Goal: Task Accomplishment & Management: Use online tool/utility

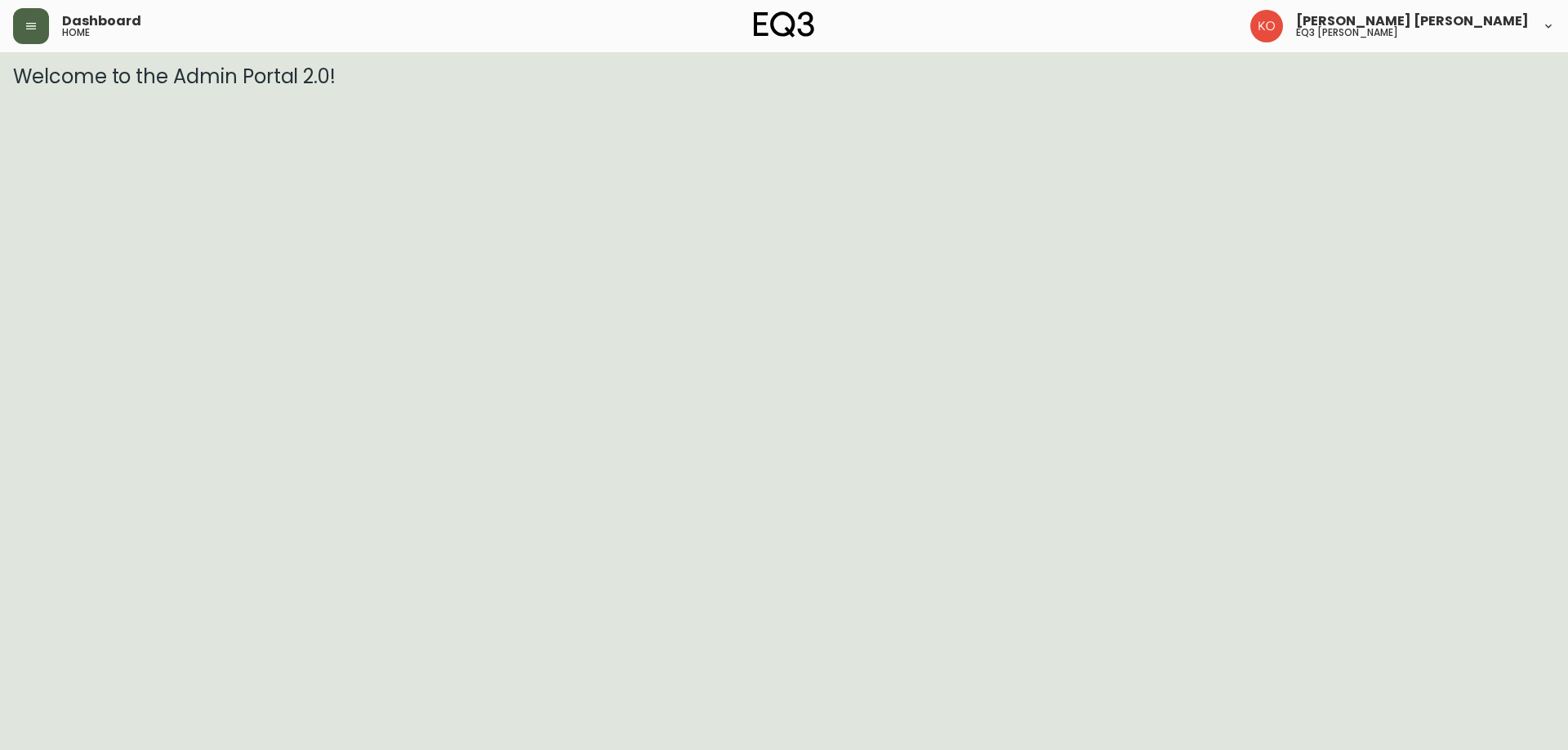
click at [34, 26] on icon "button" at bounding box center [31, 26] width 10 height 7
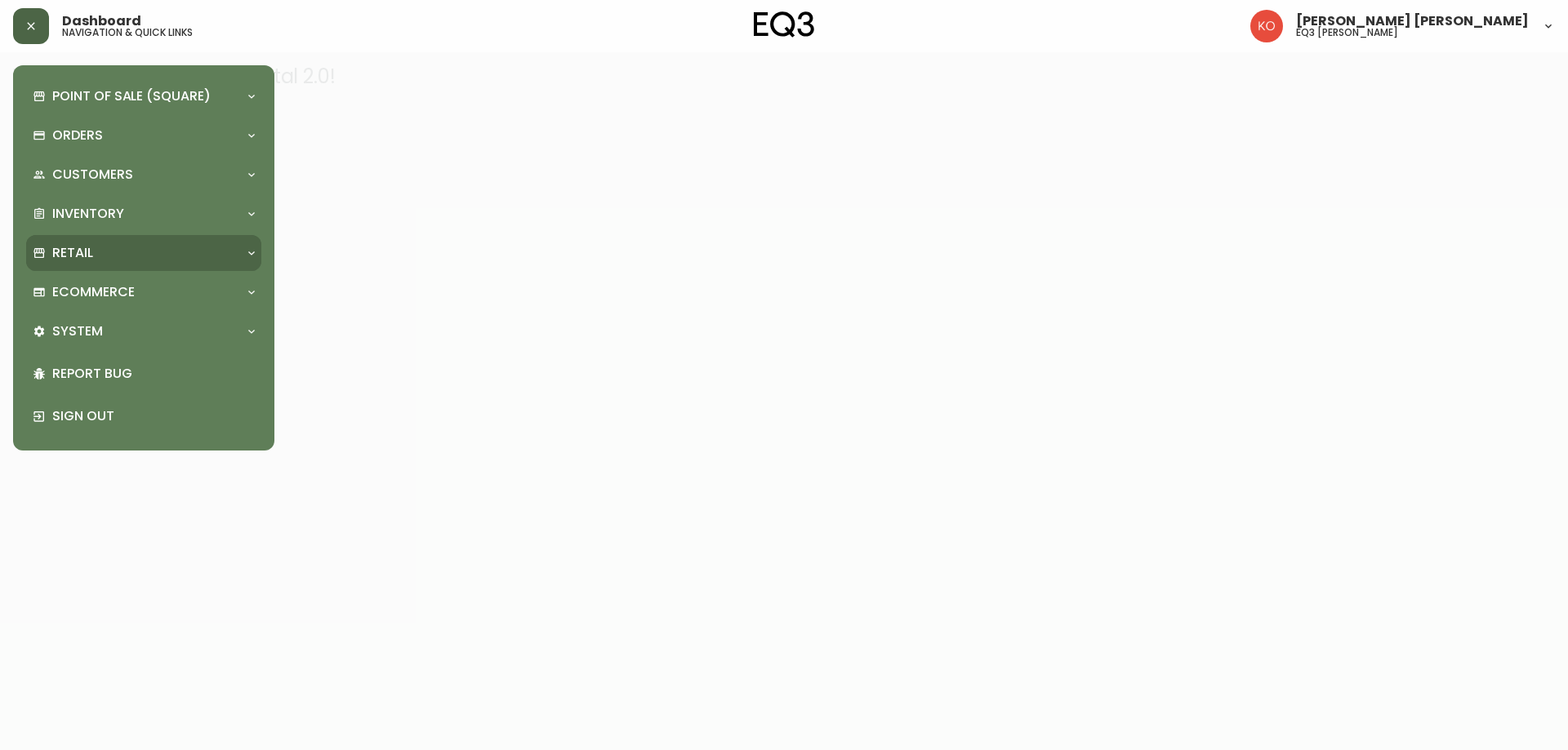
click at [120, 252] on div "Retail" at bounding box center [136, 253] width 206 height 18
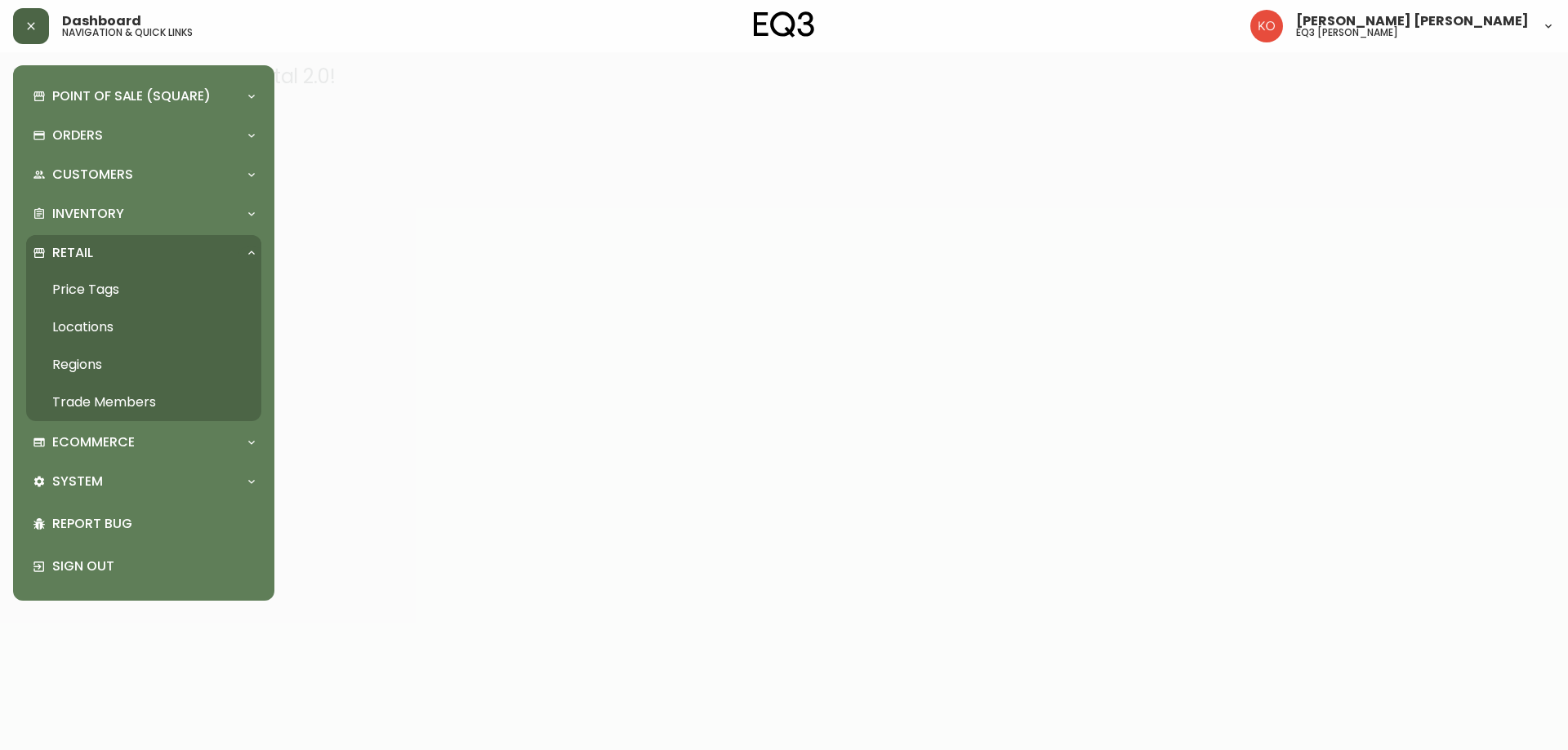
click at [100, 290] on link "Price Tags" at bounding box center [144, 290] width 235 height 38
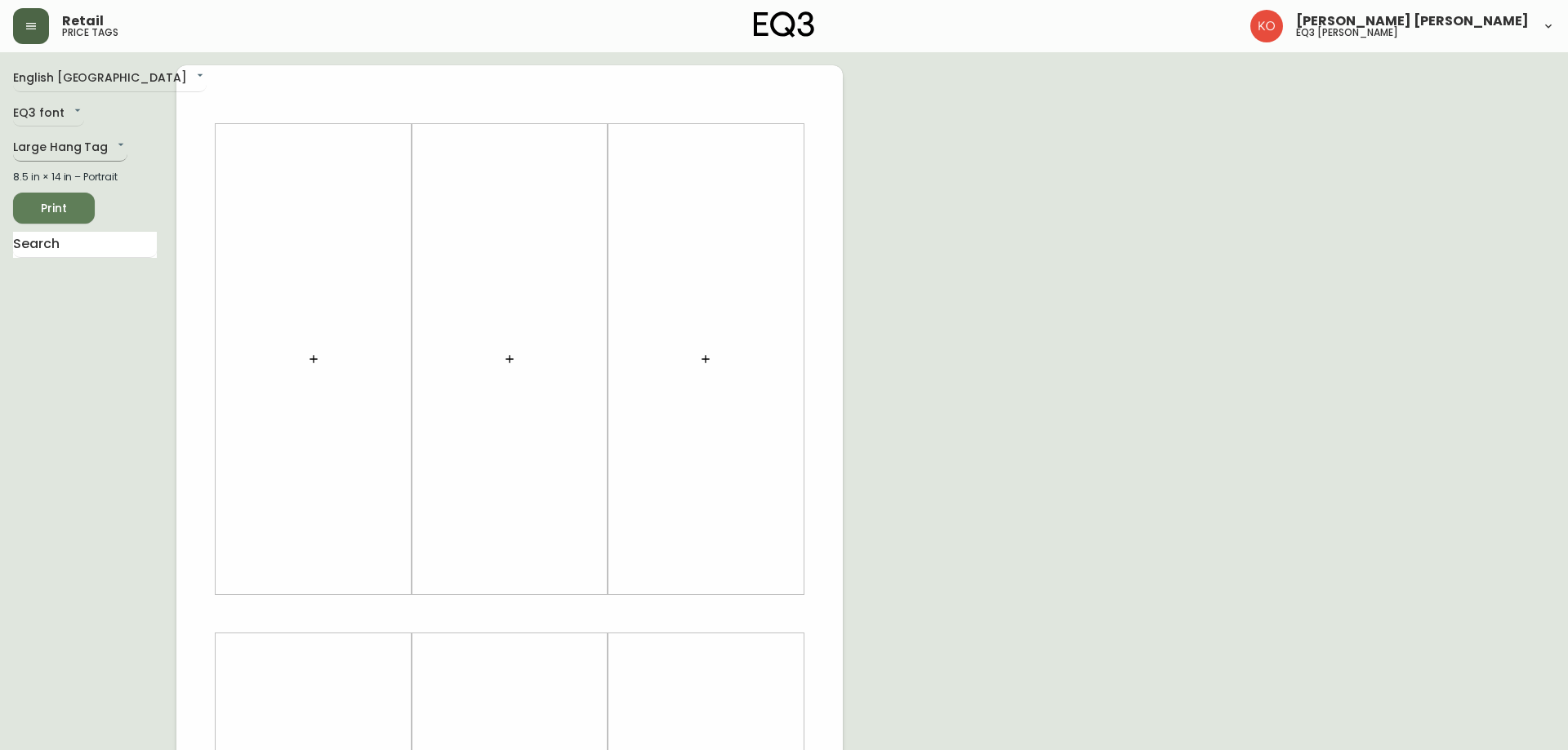
click at [85, 154] on body "Retail price tags [PERSON_NAME] [PERSON_NAME] eq3 laval - [PERSON_NAME] English…" at bounding box center [784, 581] width 1568 height 1163
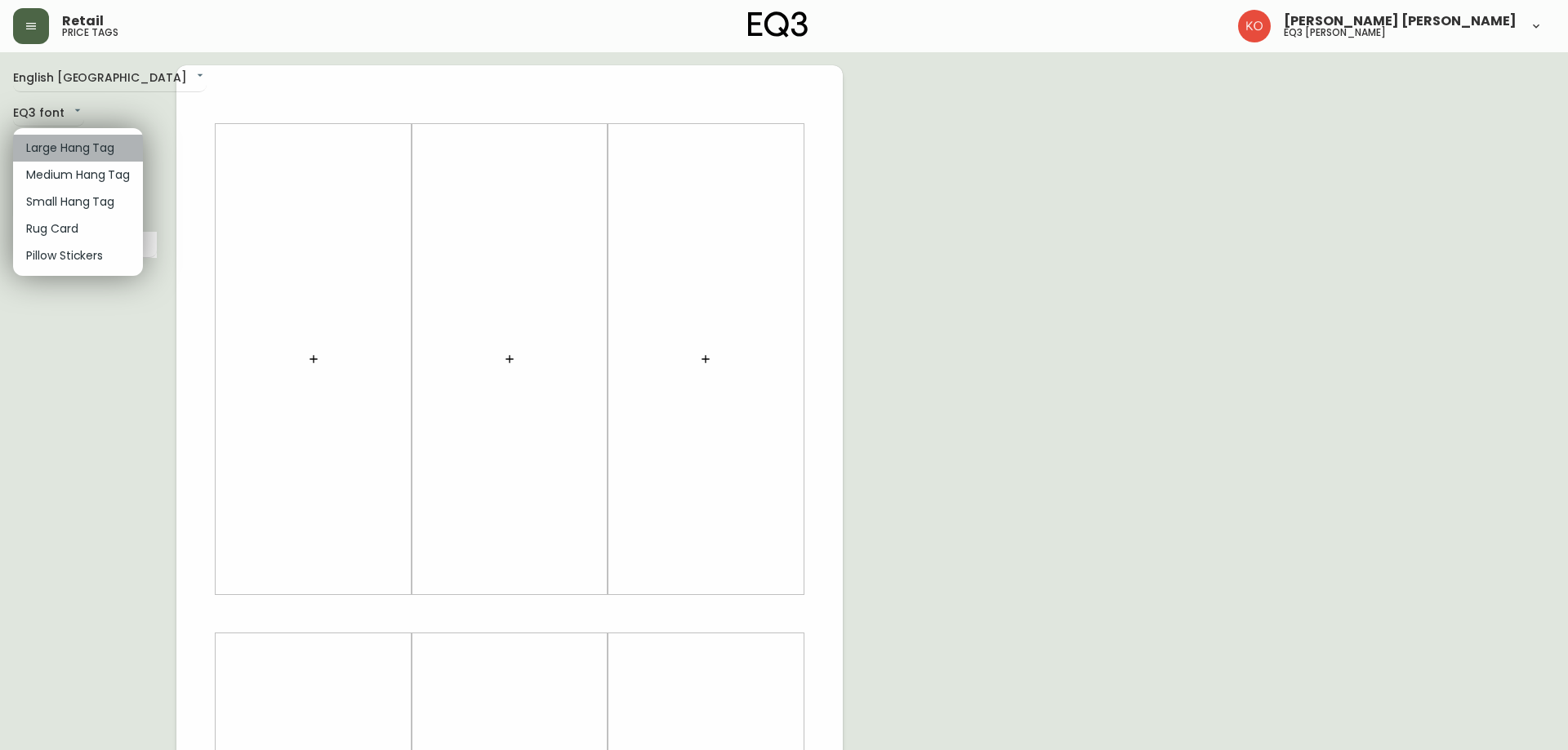
click at [85, 145] on li "Large Hang Tag" at bounding box center [78, 148] width 130 height 27
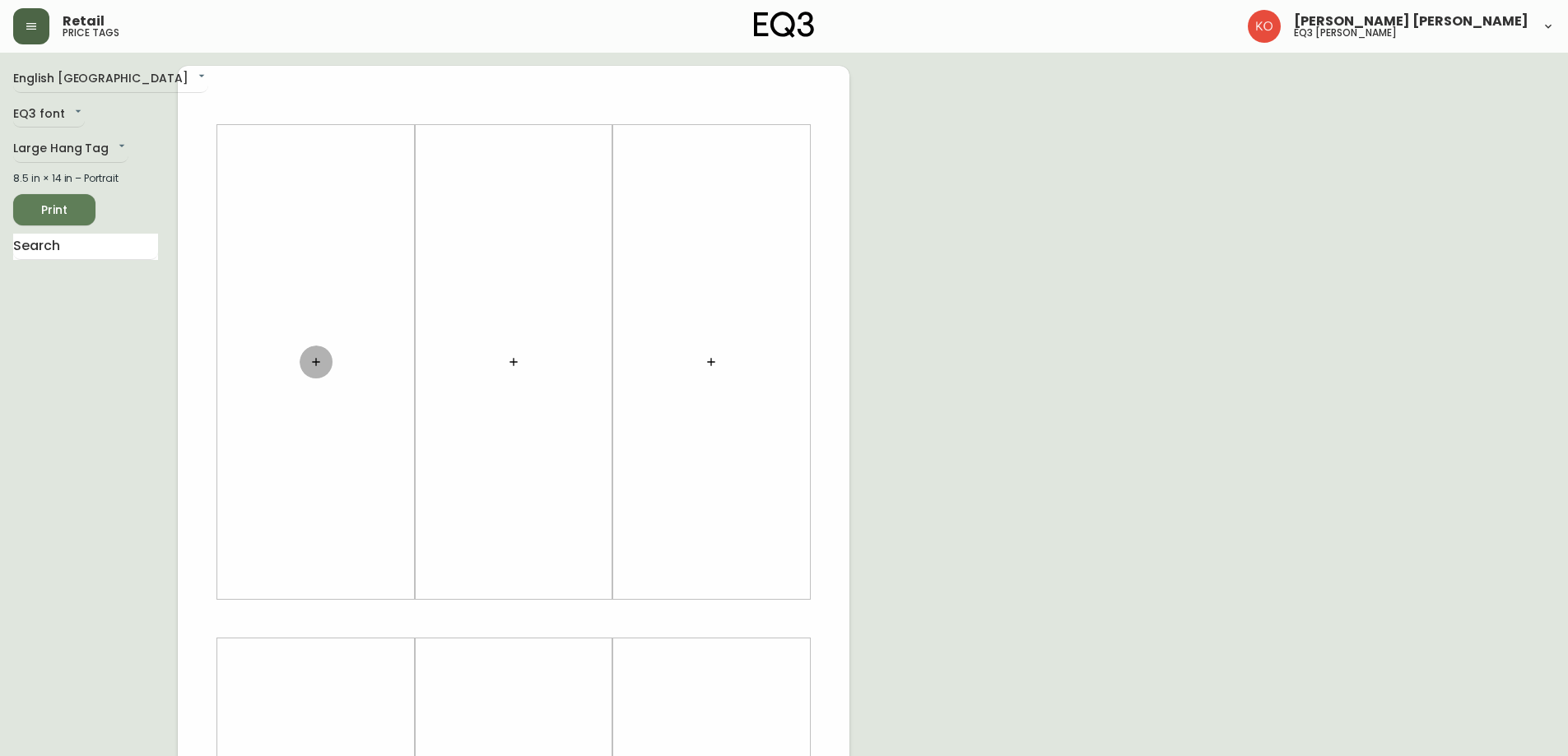
click at [316, 357] on icon "button" at bounding box center [316, 362] width 13 height 13
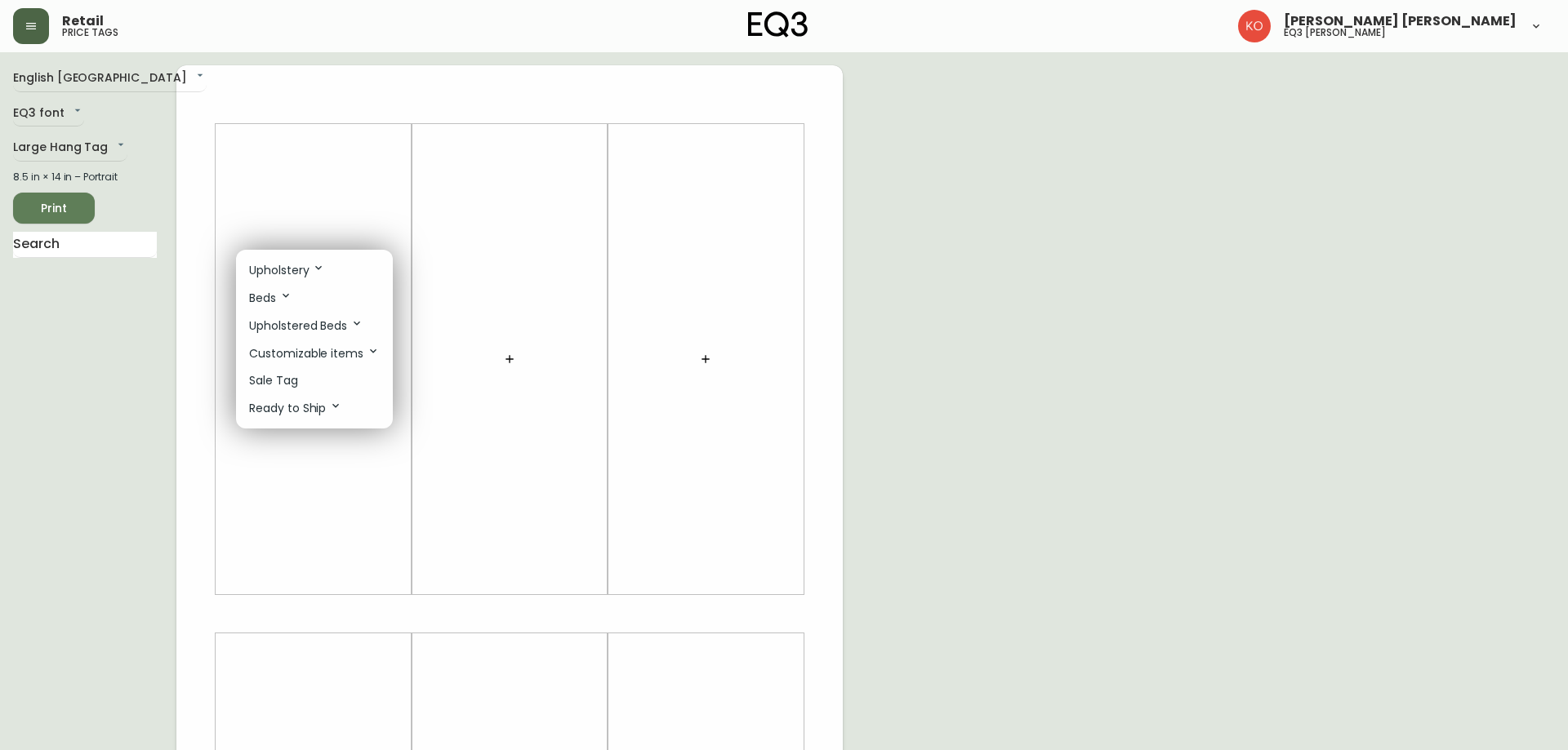
click at [91, 243] on div at bounding box center [784, 375] width 1568 height 750
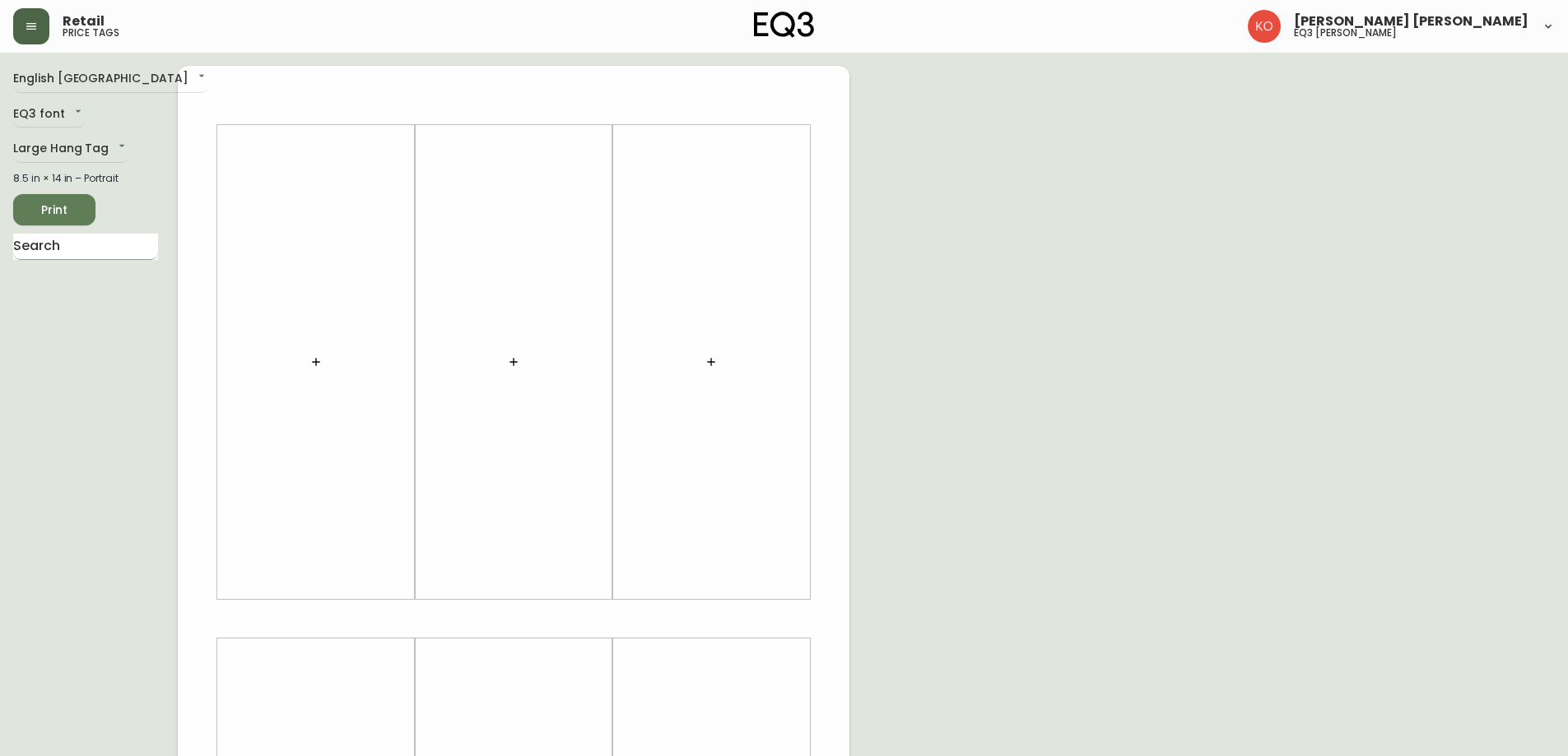
click at [98, 236] on input "text" at bounding box center [86, 247] width 145 height 26
type input "[PERSON_NAME]"
drag, startPoint x: 99, startPoint y: 282, endPoint x: 99, endPoint y: 292, distance: 10.0
click at [99, 284] on li "[PERSON_NAME] Recliner" at bounding box center [86, 296] width 145 height 43
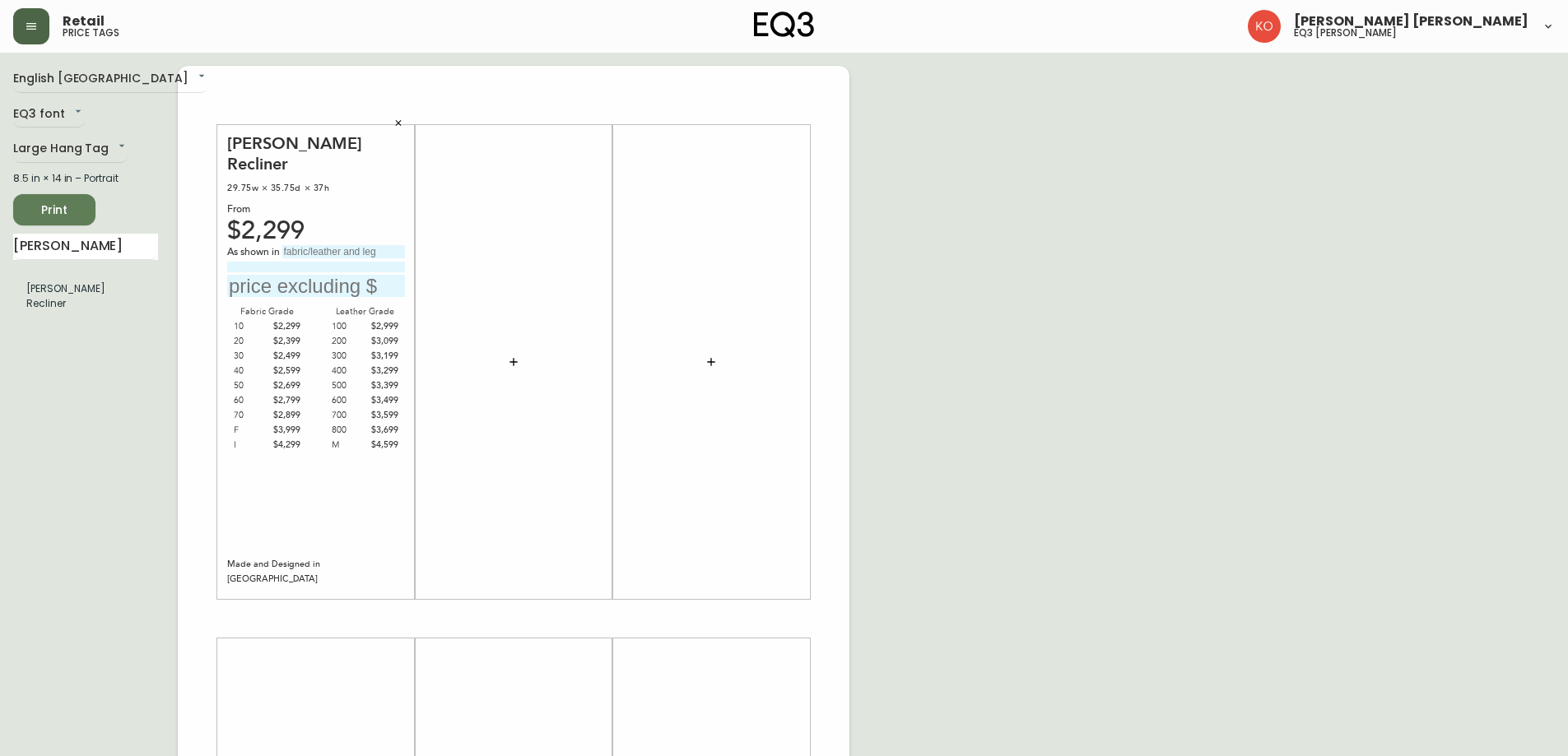
click at [338, 245] on input "text" at bounding box center [344, 252] width 123 height 13
type input "ARTIC SNOW"
click at [316, 275] on input "text" at bounding box center [316, 286] width 178 height 22
type input "$2399"
drag, startPoint x: 115, startPoint y: 251, endPoint x: 0, endPoint y: 277, distance: 117.9
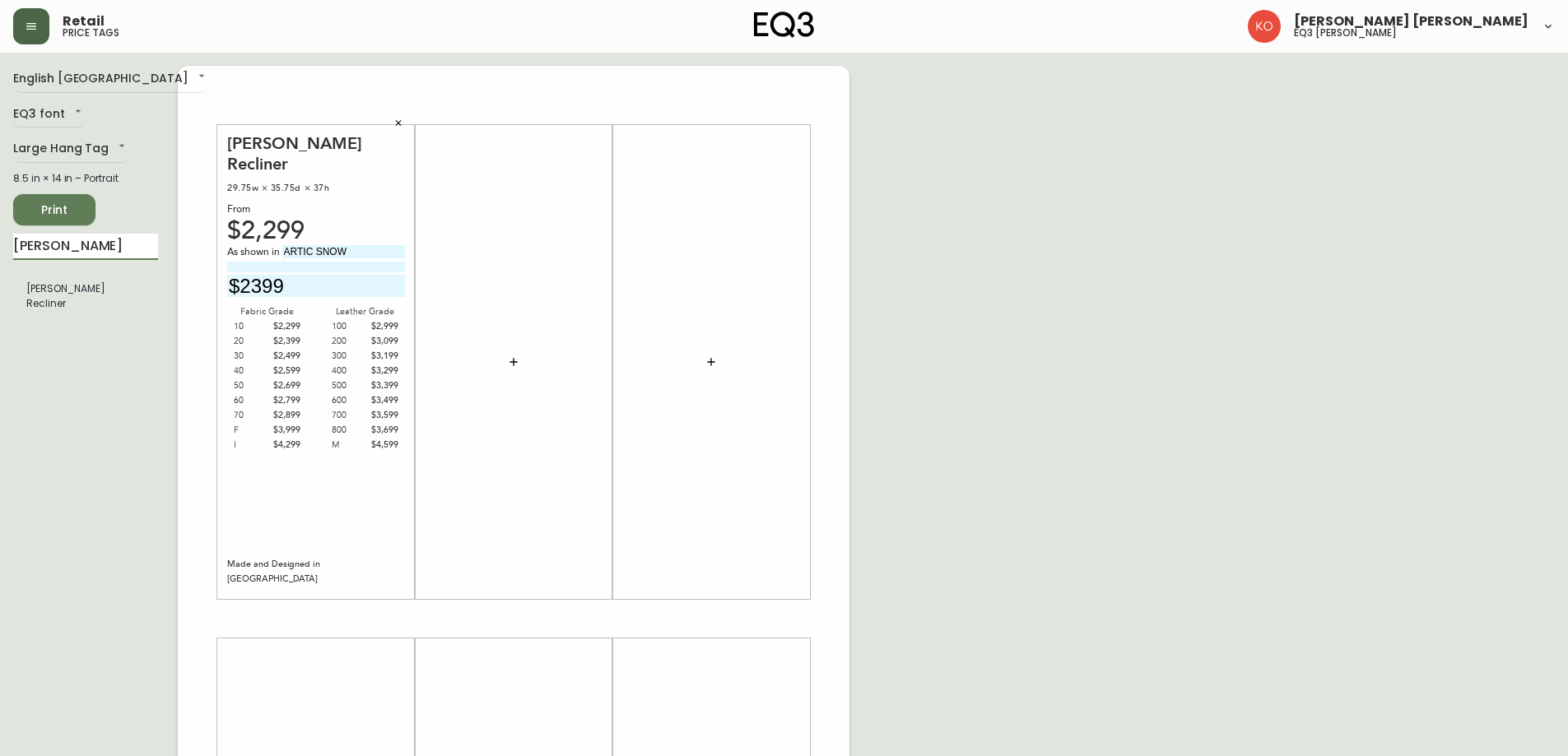
click at [0, 285] on main "English [GEOGRAPHIC_DATA] en_CA EQ3 font EQ3 Large Hang Tag large 8.5 in × 14 i…" at bounding box center [784, 612] width 1568 height 1119
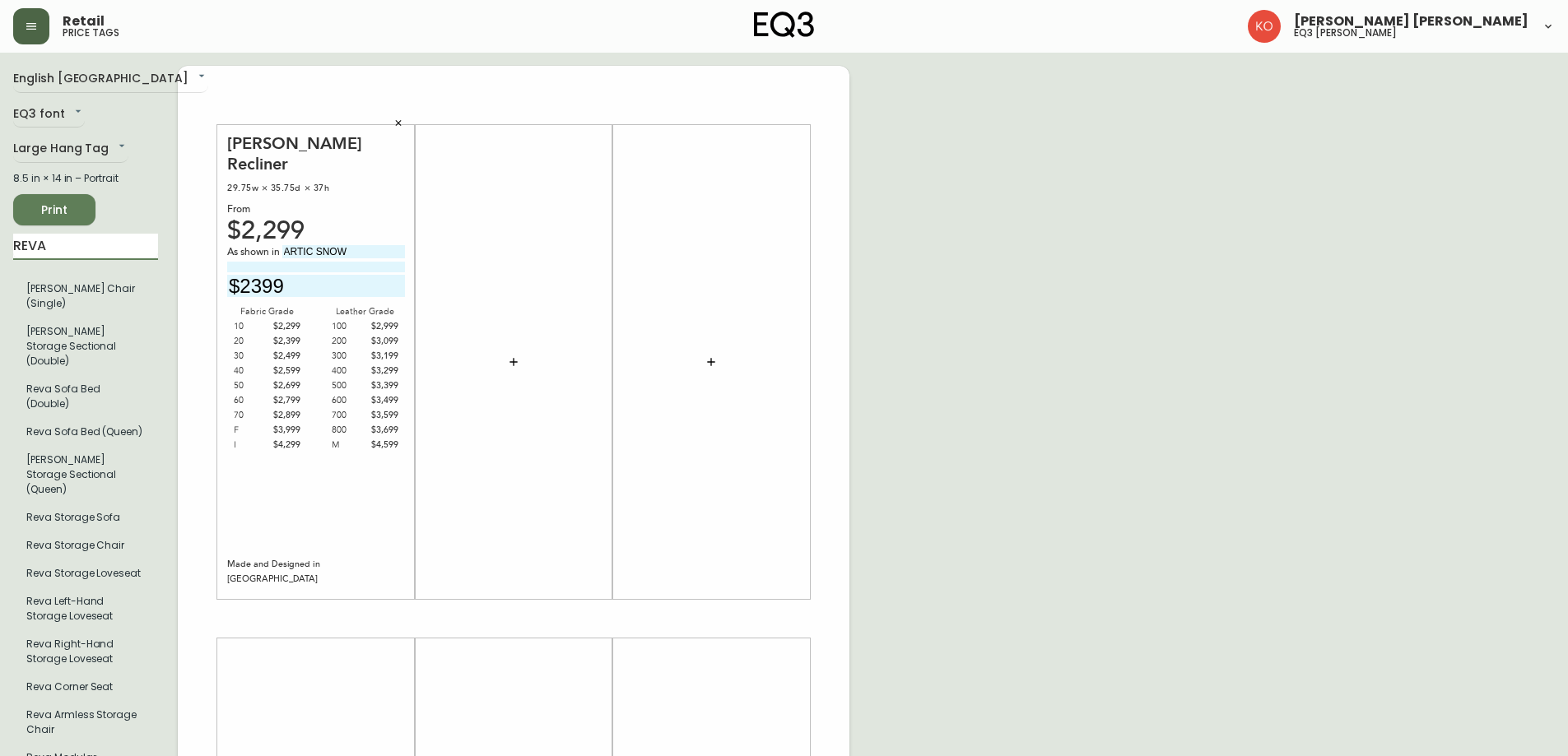
type input "REVA"
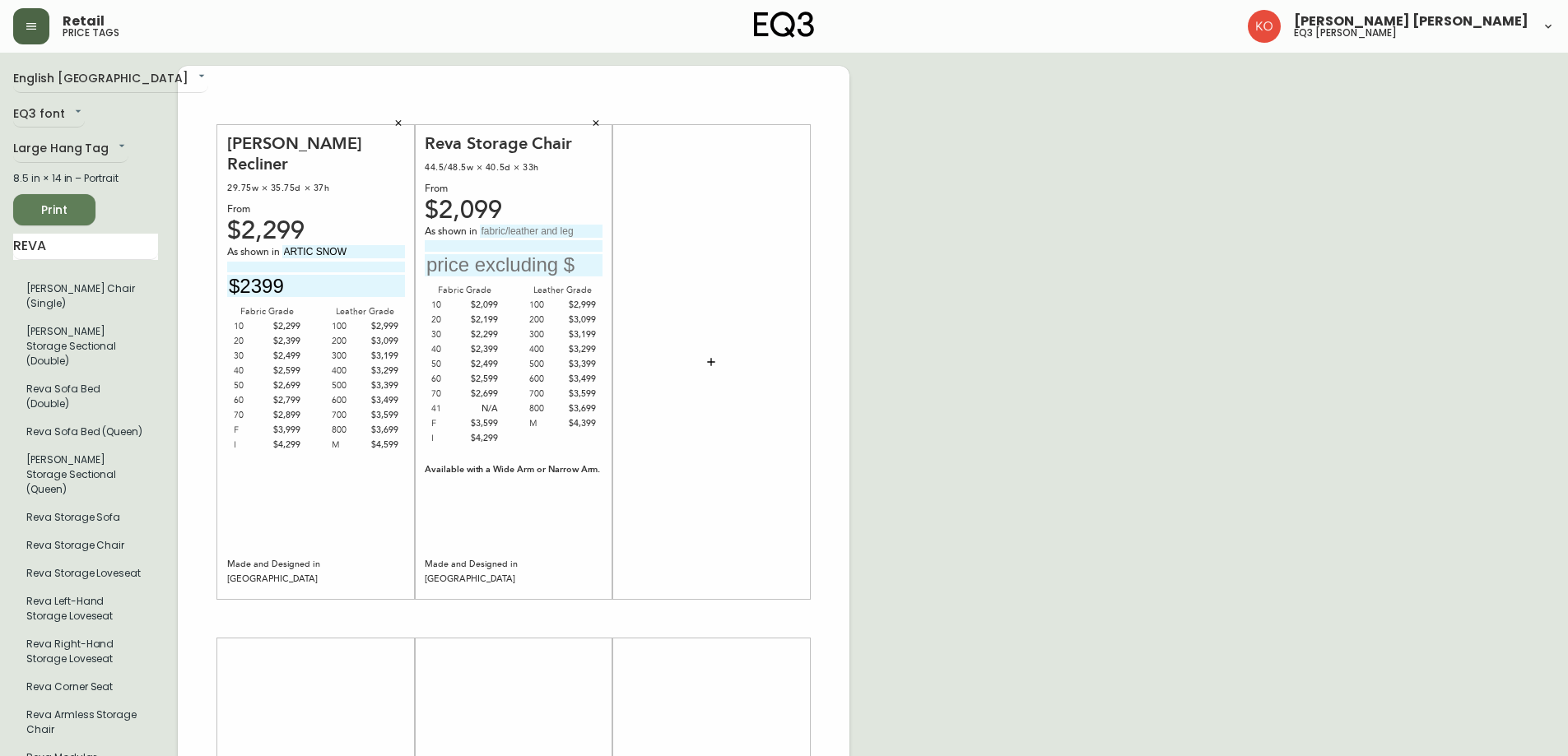
click at [529, 228] on input "text" at bounding box center [541, 231] width 123 height 13
click at [96, 504] on li "Reva Storage Sofa" at bounding box center [86, 518] width 145 height 28
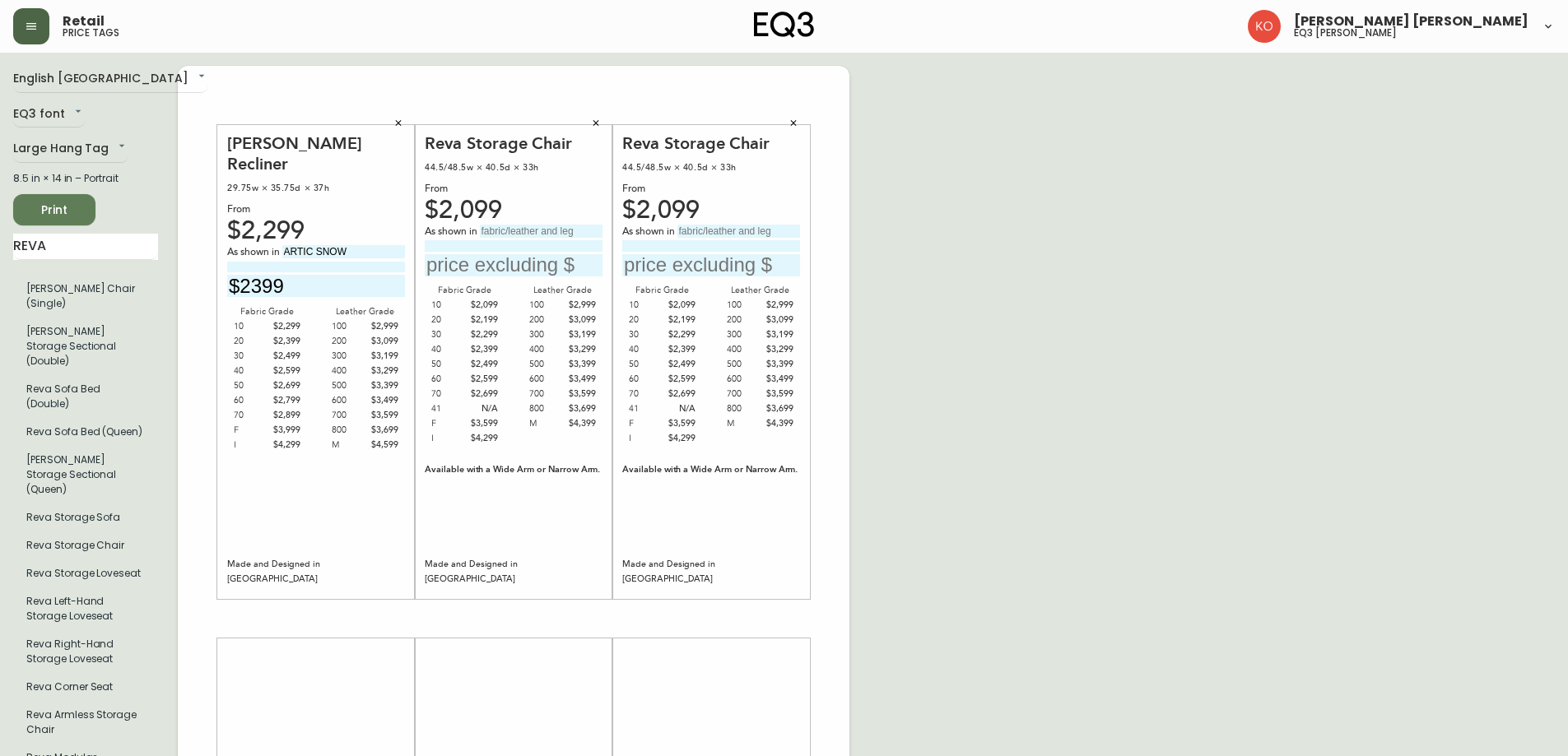
click at [541, 230] on input "text" at bounding box center [541, 231] width 123 height 13
type input "[PERSON_NAME] FRENCH BLUE"
click at [712, 236] on input "text" at bounding box center [738, 231] width 123 height 13
type input "[PERSON_NAME] FRENCH BLUE"
click at [94, 81] on body "Retail price tags [PERSON_NAME] [PERSON_NAME] eq3 laval - [PERSON_NAME] English…" at bounding box center [784, 586] width 1568 height 1172
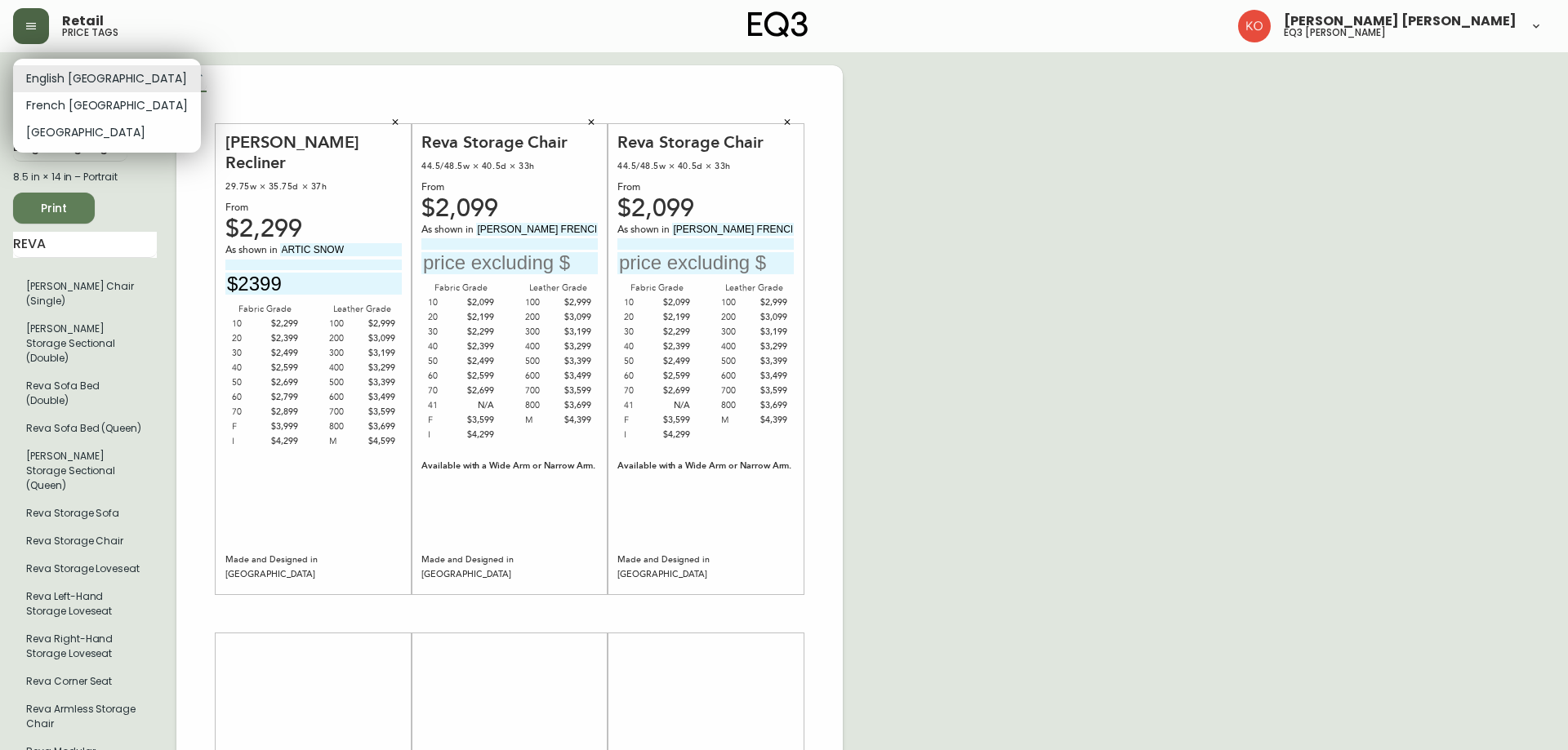
click at [86, 96] on li "French [GEOGRAPHIC_DATA]" at bounding box center [107, 105] width 188 height 27
type input "fr_CA"
type input "2399$"
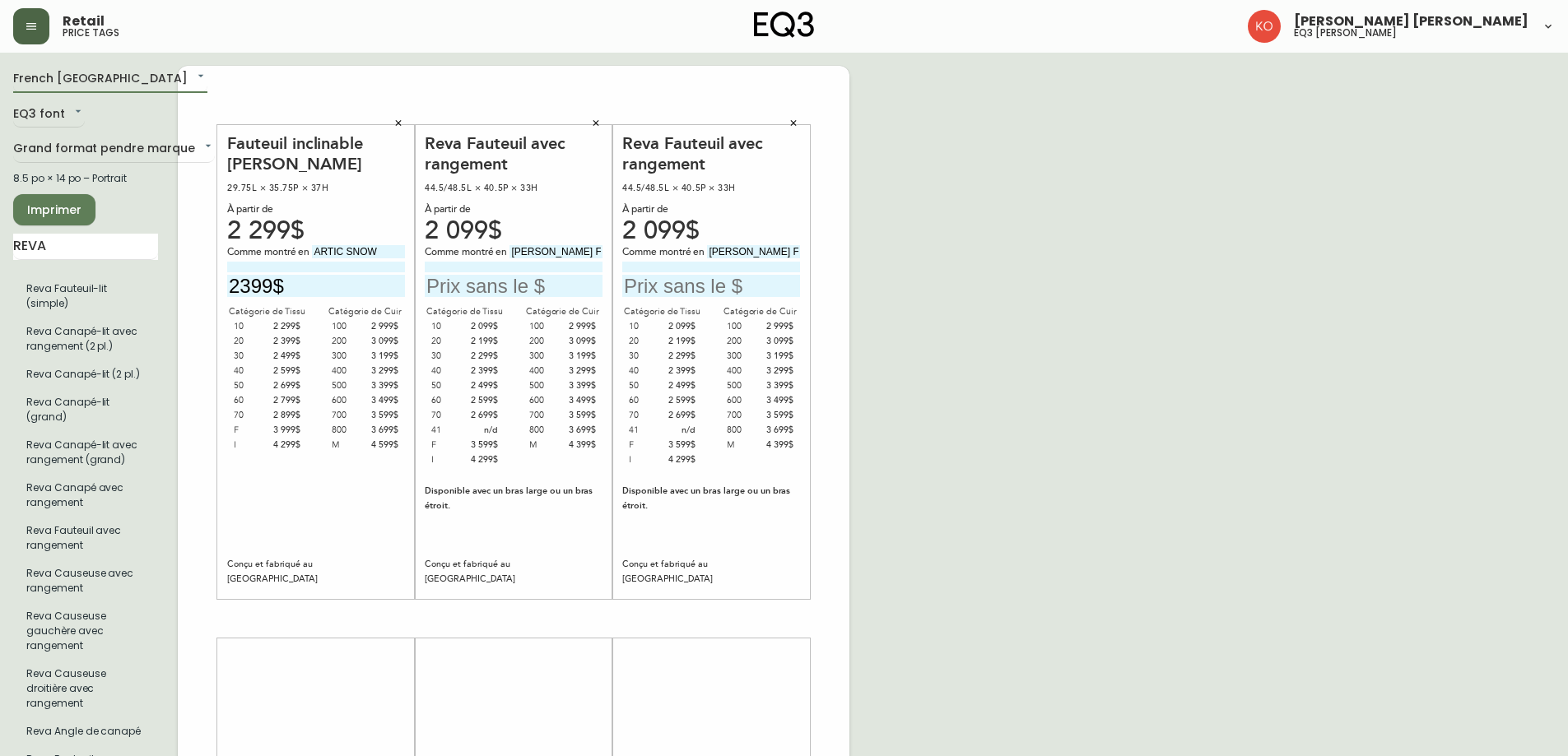
click at [512, 288] on input "text" at bounding box center [514, 286] width 178 height 22
type input "2099$"
click at [751, 293] on input "text" at bounding box center [711, 286] width 178 height 22
type input "2099$"
drag, startPoint x: 784, startPoint y: 248, endPoint x: 757, endPoint y: 261, distance: 30.0
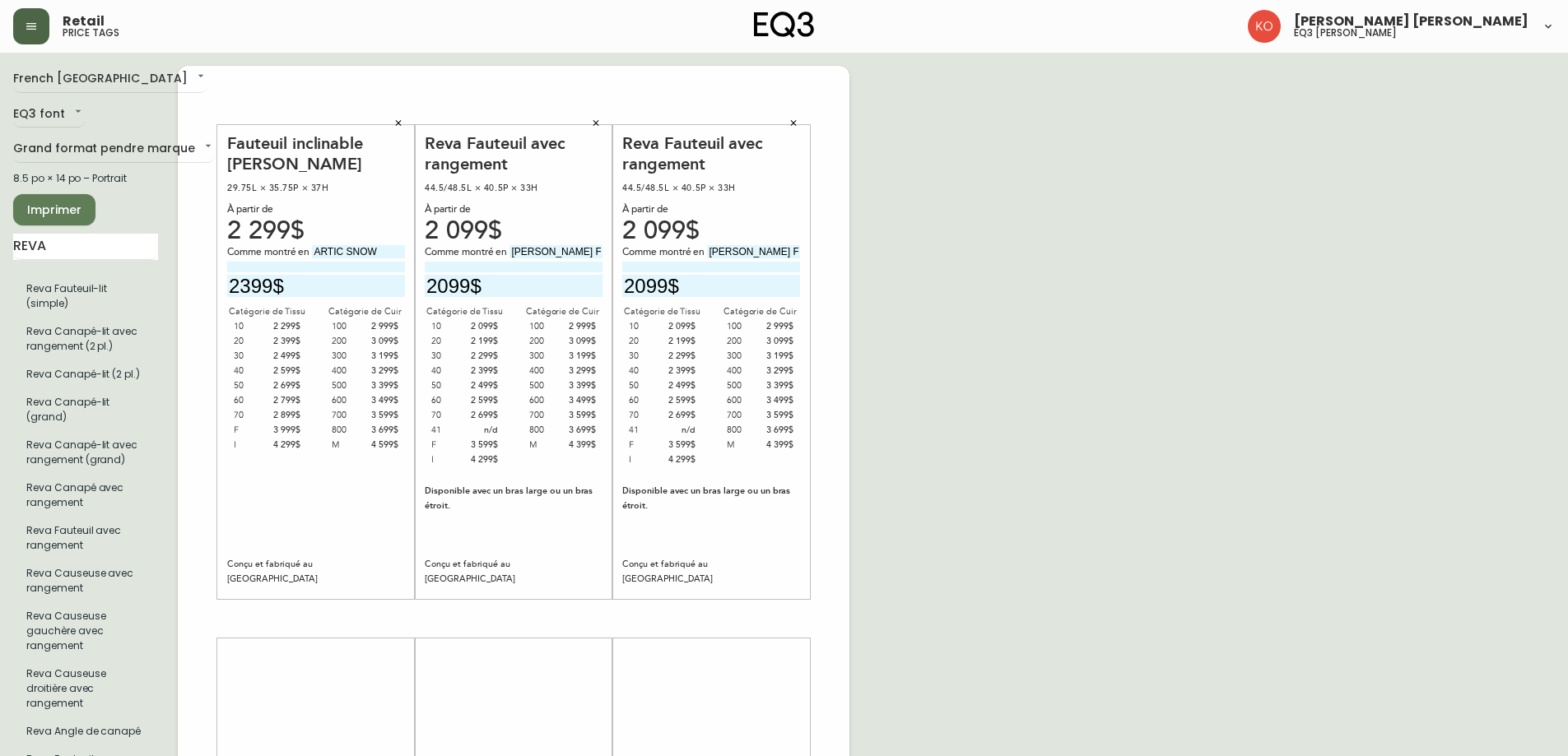
click at [757, 261] on div "Comme montré en [PERSON_NAME] FRENCH BLUE 2099$" at bounding box center [711, 271] width 178 height 52
type input "[PERSON_NAME] FR BLUE"
drag, startPoint x: 587, startPoint y: 250, endPoint x: 561, endPoint y: 251, distance: 26.0
click at [561, 251] on input "[PERSON_NAME] FRENCH BLUE" at bounding box center [556, 252] width 93 height 13
type input "[PERSON_NAME] FR BLUE"
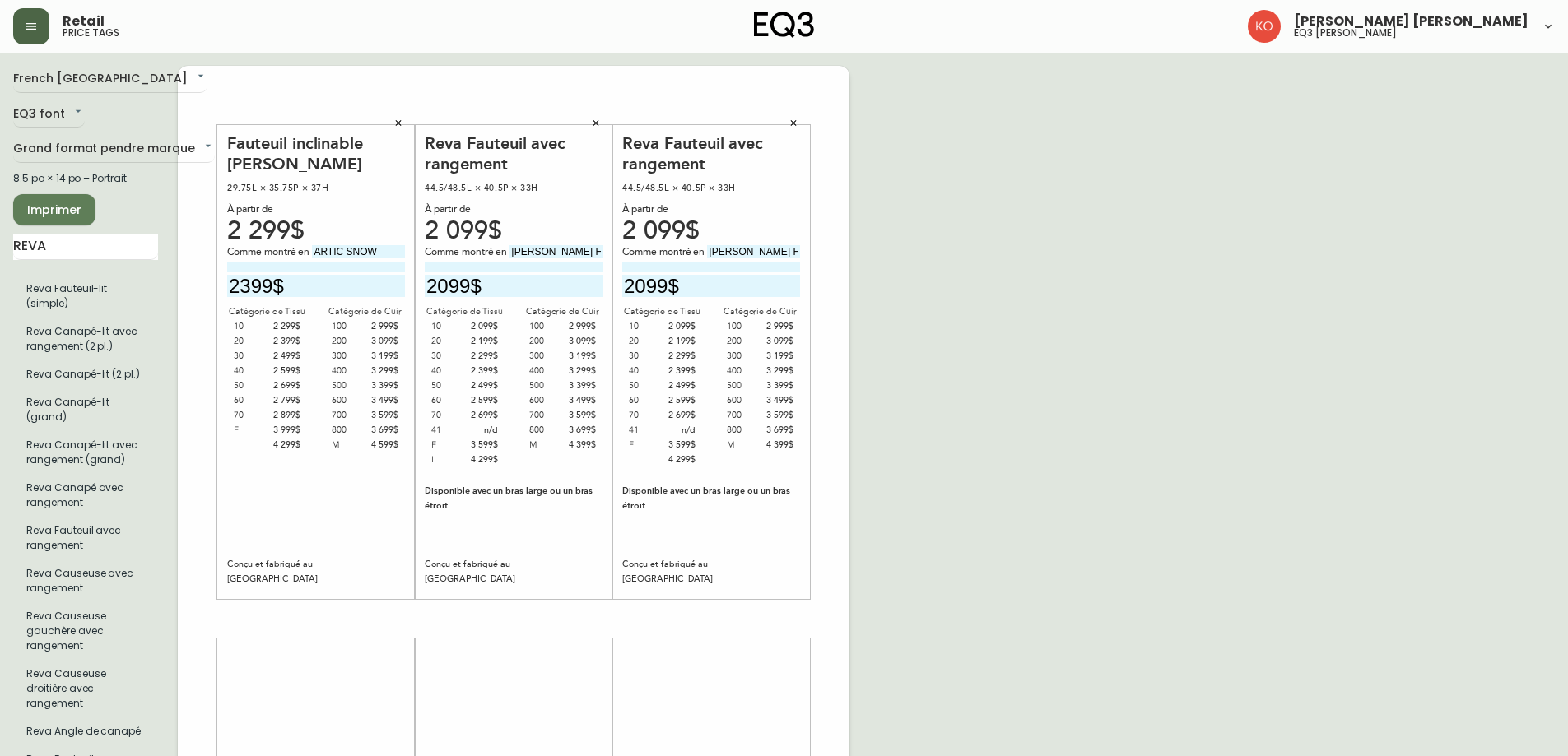
click at [916, 322] on div "French Canada fr_CA EQ3 font EQ3 Grand format pendre marque large 8.5 po × 14 p…" at bounding box center [784, 618] width 1542 height 1106
click at [68, 208] on span "Imprimer" at bounding box center [54, 210] width 56 height 21
click at [793, 119] on icon "button" at bounding box center [793, 124] width 10 height 10
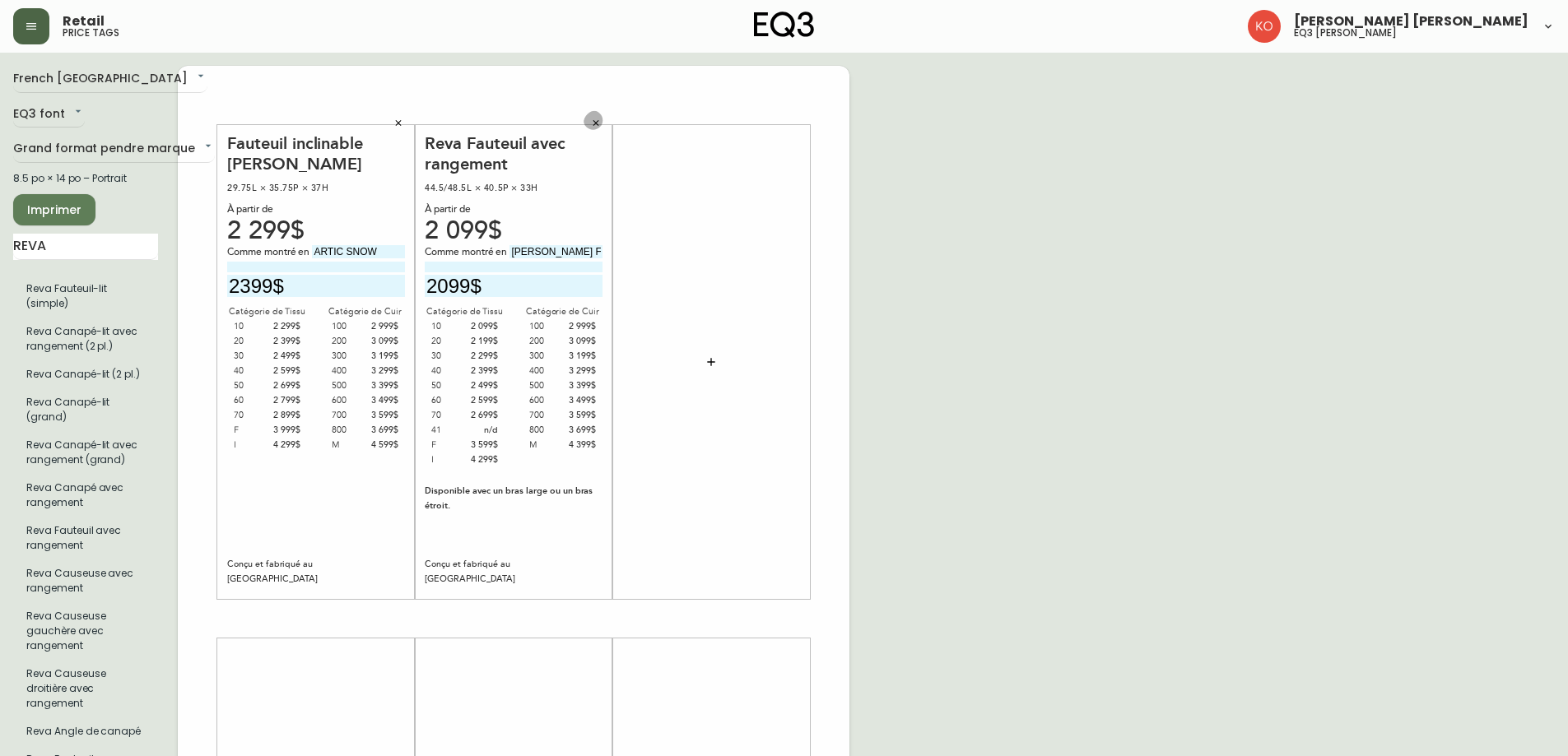
click at [583, 125] on button "button" at bounding box center [596, 124] width 25 height 25
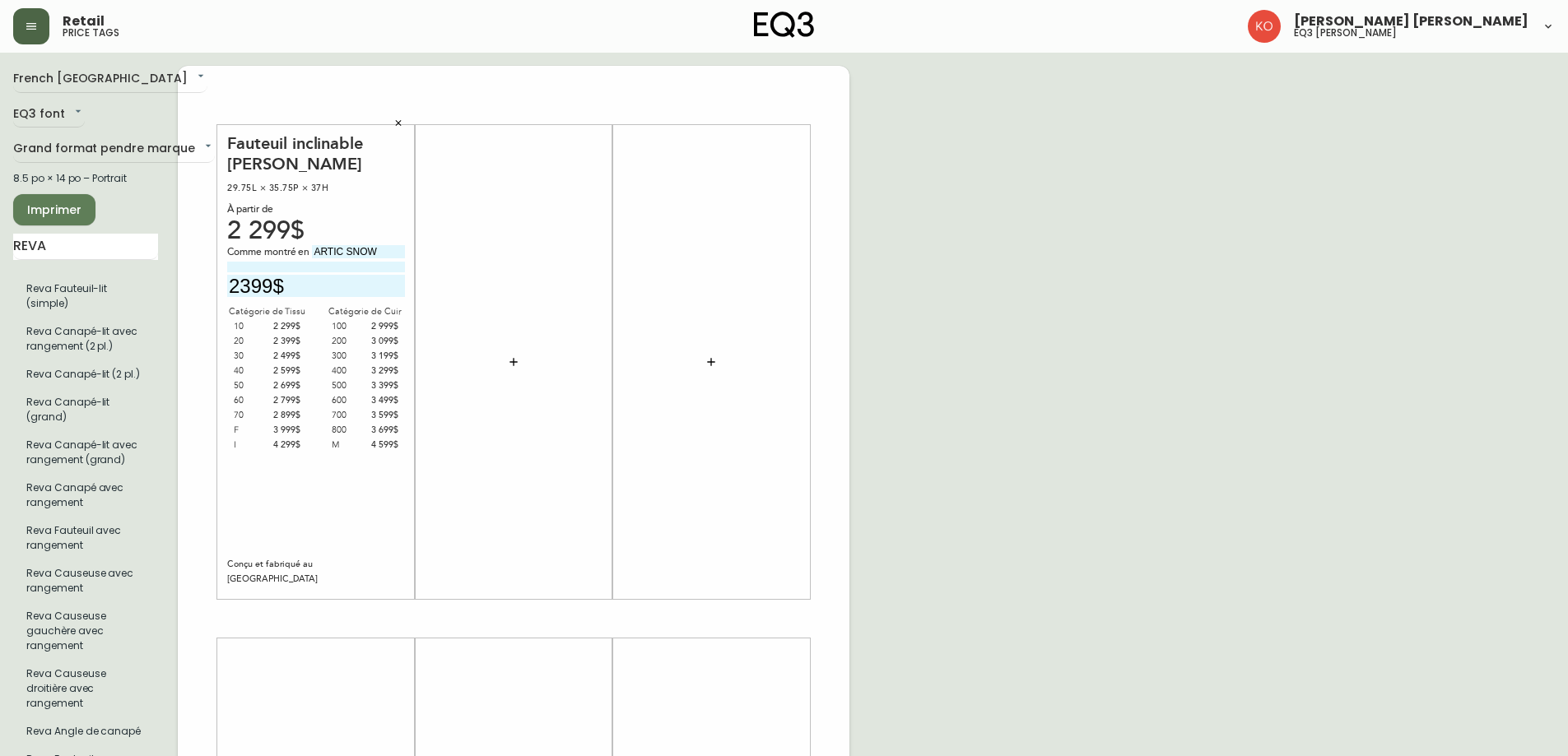
click at [392, 124] on button "button" at bounding box center [399, 124] width 25 height 25
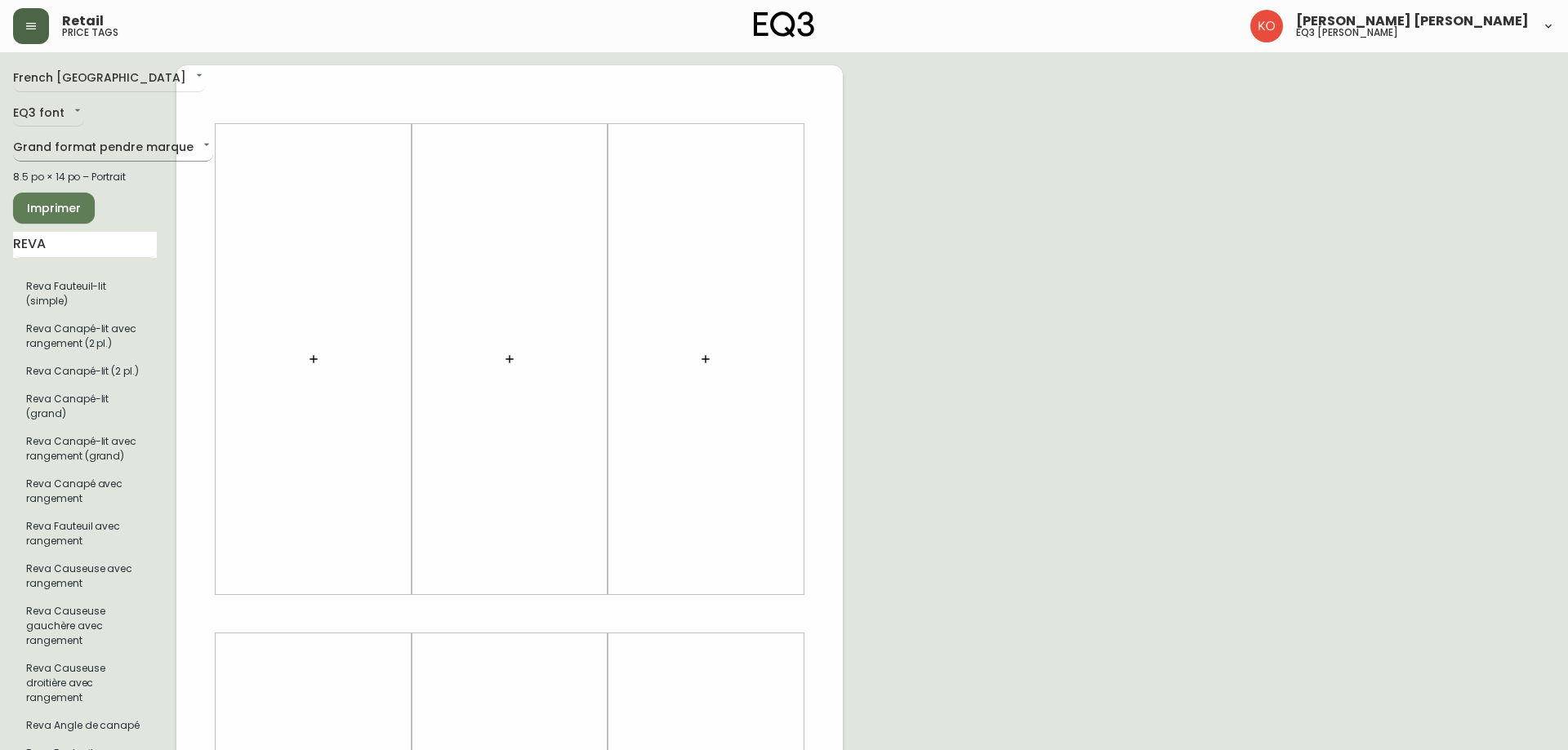
click at [114, 150] on body "Retail price tags [PERSON_NAME] [PERSON_NAME] eq3 laval - [PERSON_NAME] French …" at bounding box center [784, 581] width 1568 height 1163
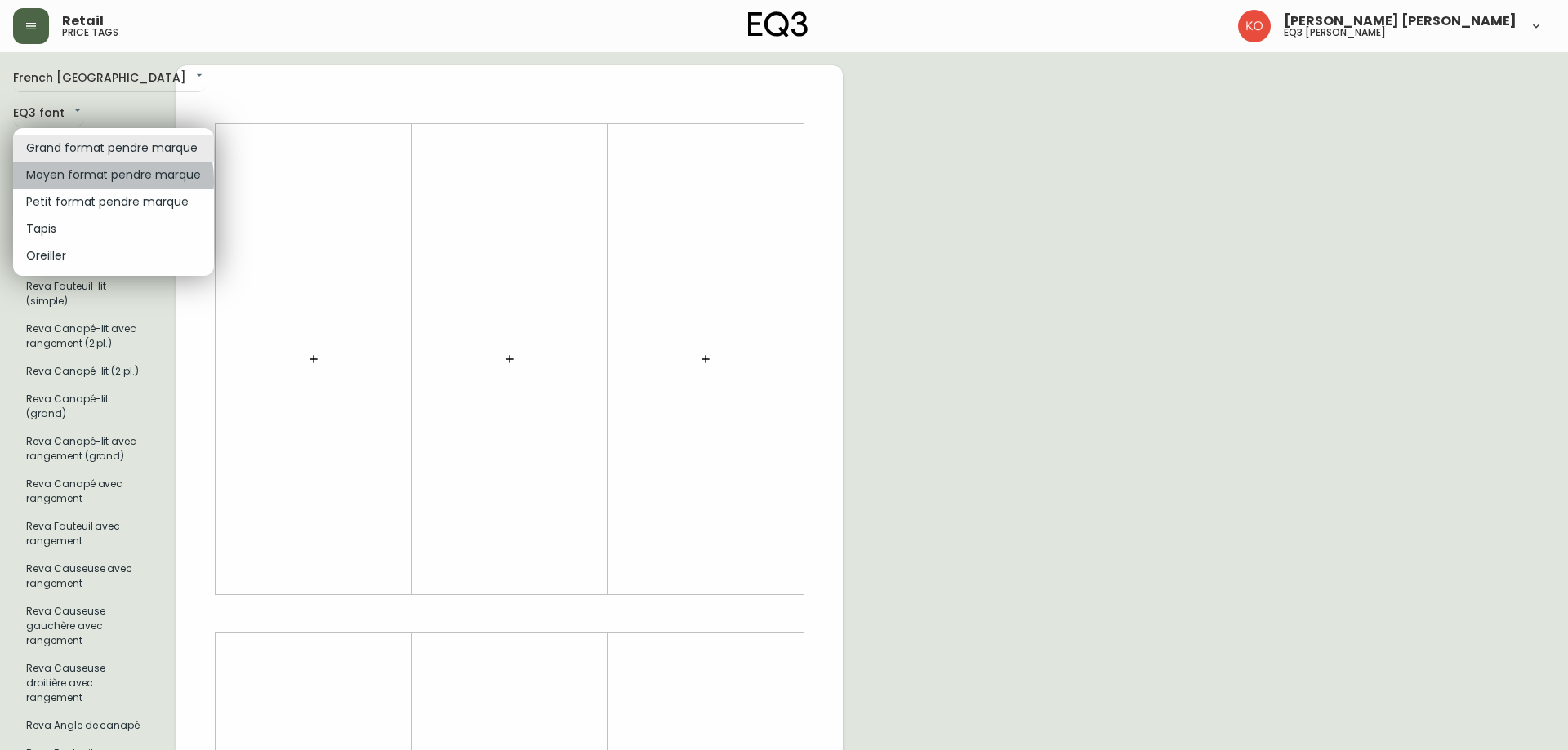
click at [102, 181] on li "Moyen format pendre marque" at bounding box center [114, 175] width 201 height 27
type input "medium"
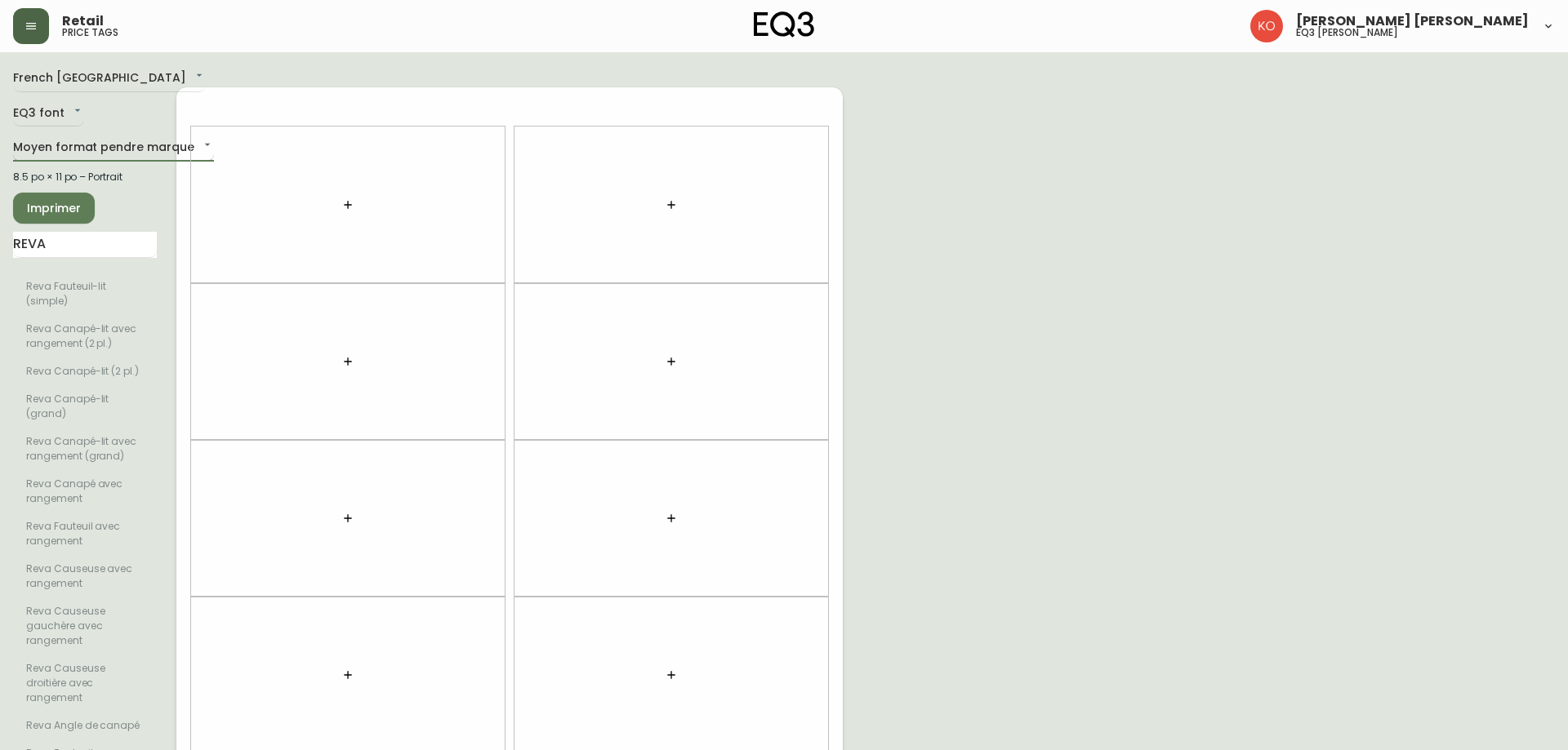
click at [89, 142] on body "Retail price tags [PERSON_NAME] [PERSON_NAME] eq3 laval - [PERSON_NAME] French …" at bounding box center [784, 485] width 1568 height 971
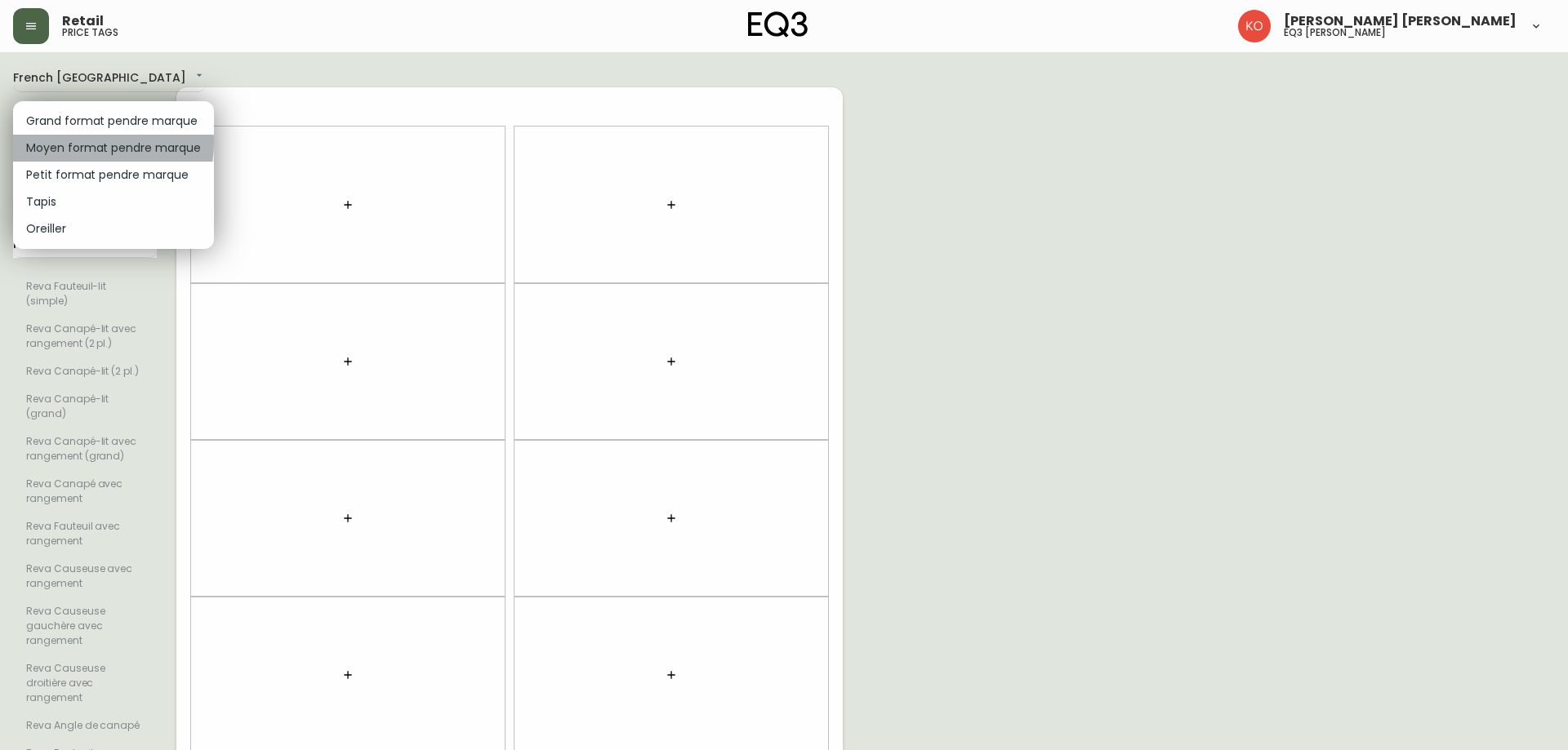
click at [89, 142] on li "Moyen format pendre marque" at bounding box center [114, 148] width 201 height 27
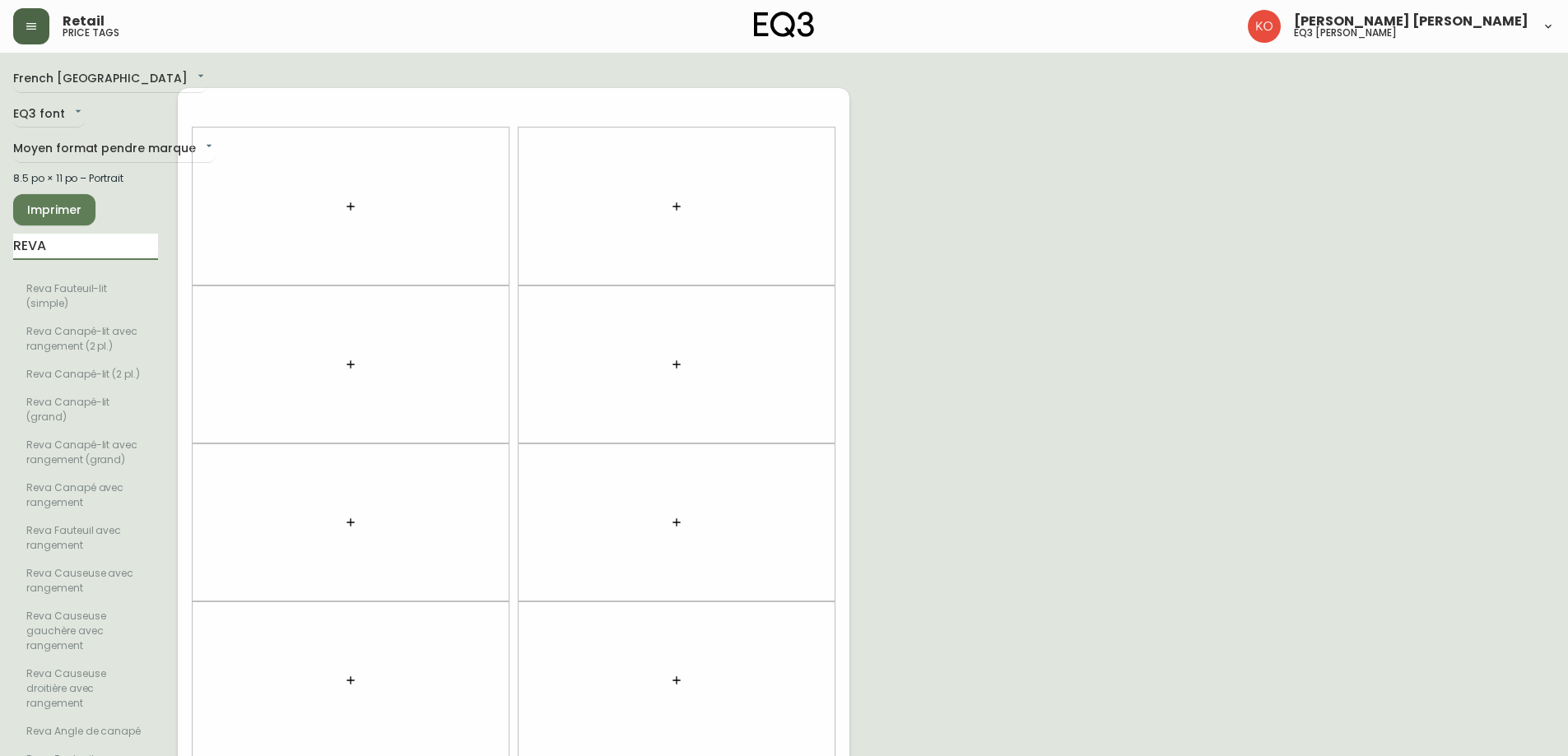
drag, startPoint x: 34, startPoint y: 244, endPoint x: 5, endPoint y: 279, distance: 45.5
click at [5, 279] on main "French Canada fr_CA EQ3 font EQ3 Moyen format pendre marque medium 8.5 po × 11 …" at bounding box center [784, 516] width 1568 height 926
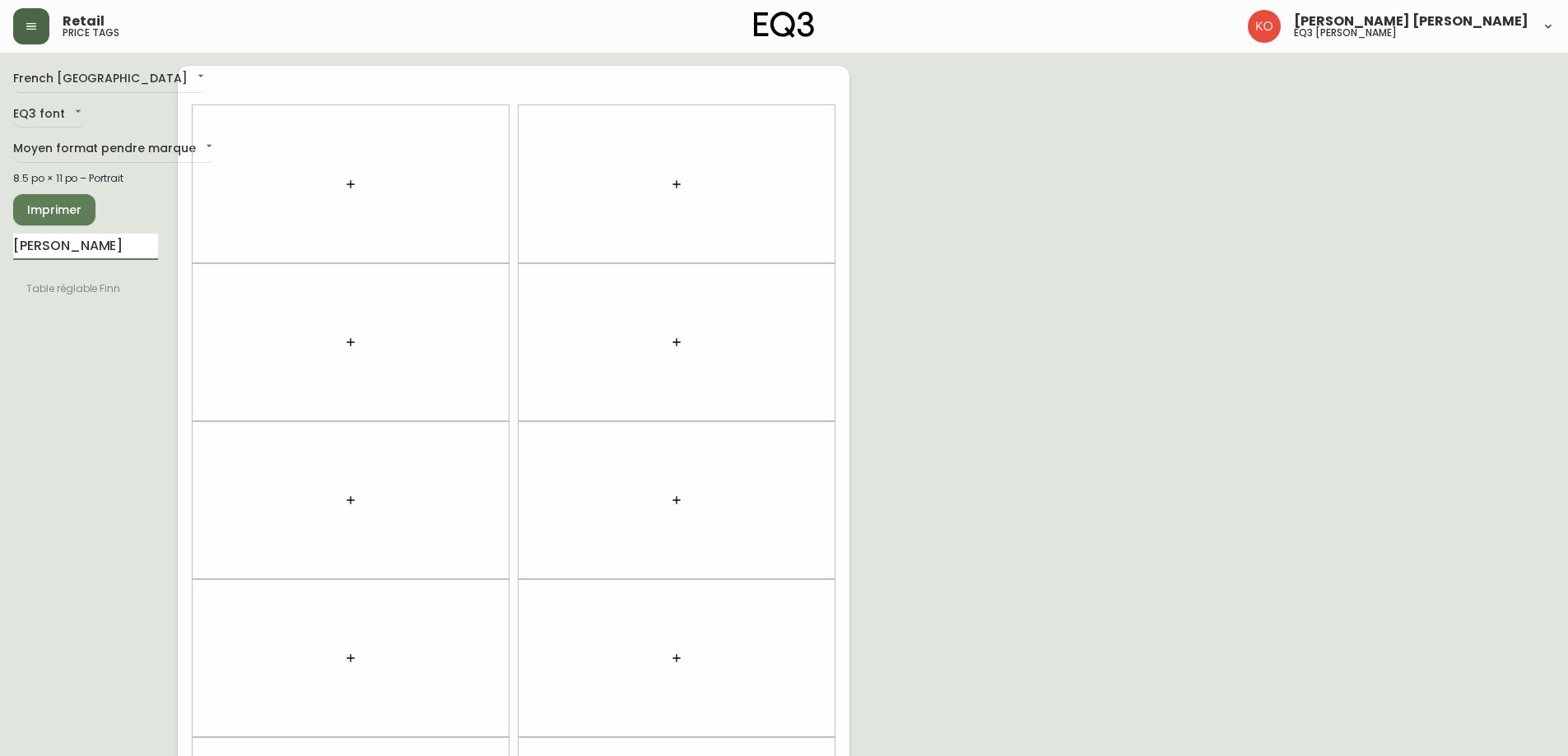
type input "[PERSON_NAME]"
click at [63, 285] on li "Table réglable Finn" at bounding box center [86, 289] width 145 height 28
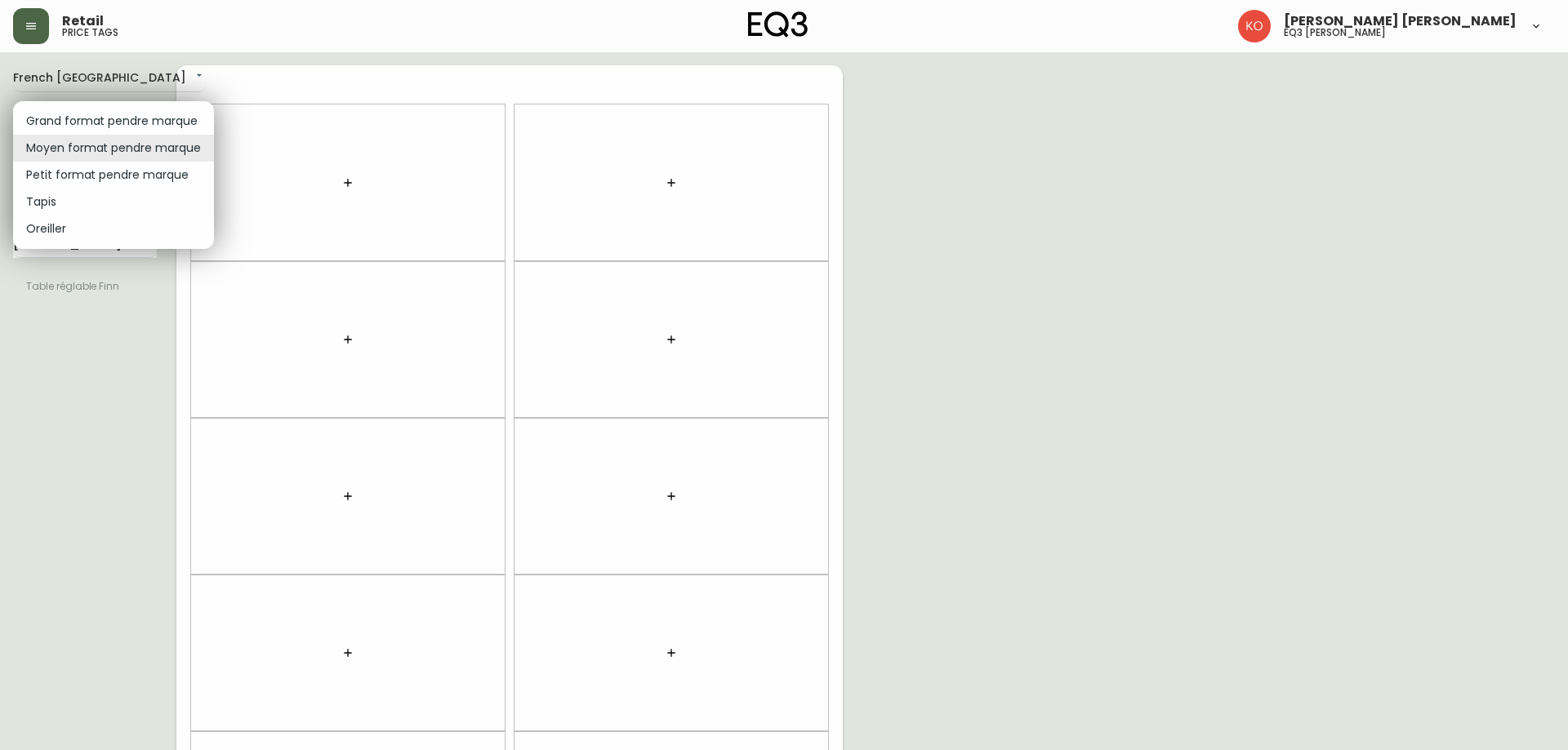
click at [108, 142] on body "Retail price tags [PERSON_NAME] [PERSON_NAME] eq3 [PERSON_NAME] French [GEOGRAP…" at bounding box center [784, 463] width 1568 height 927
click at [103, 167] on li "Petit format pendre marque" at bounding box center [114, 175] width 201 height 27
type input "small"
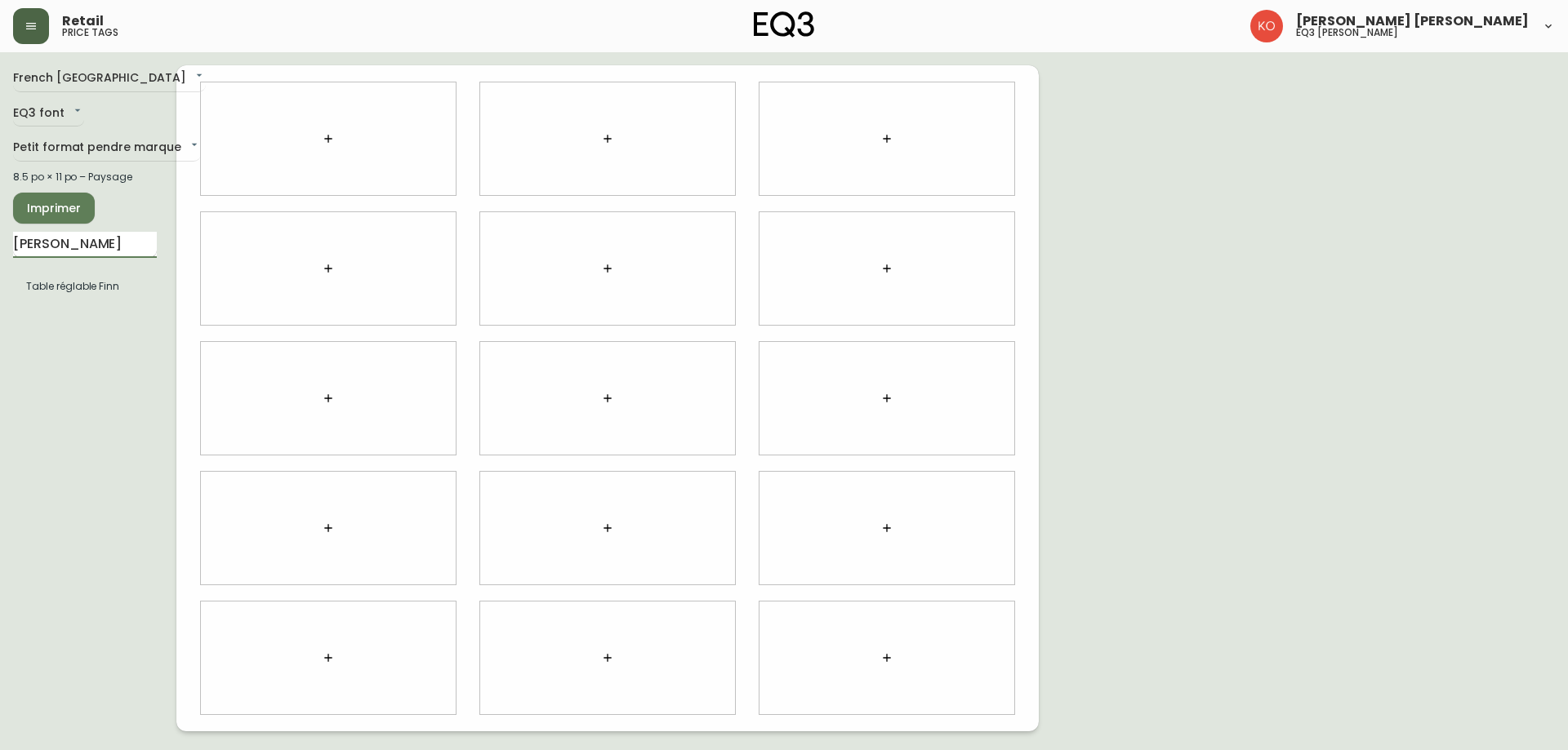
click at [47, 246] on input "[PERSON_NAME]" at bounding box center [85, 245] width 144 height 26
click at [55, 247] on input "[PERSON_NAME]" at bounding box center [85, 245] width 144 height 26
drag, startPoint x: 79, startPoint y: 238, endPoint x: 1, endPoint y: 243, distance: 78.2
click at [1, 243] on main "French Canada fr_CA EQ3 font EQ3 Petit format pendre marque small 8.5 po × 11 p…" at bounding box center [784, 391] width 1568 height 679
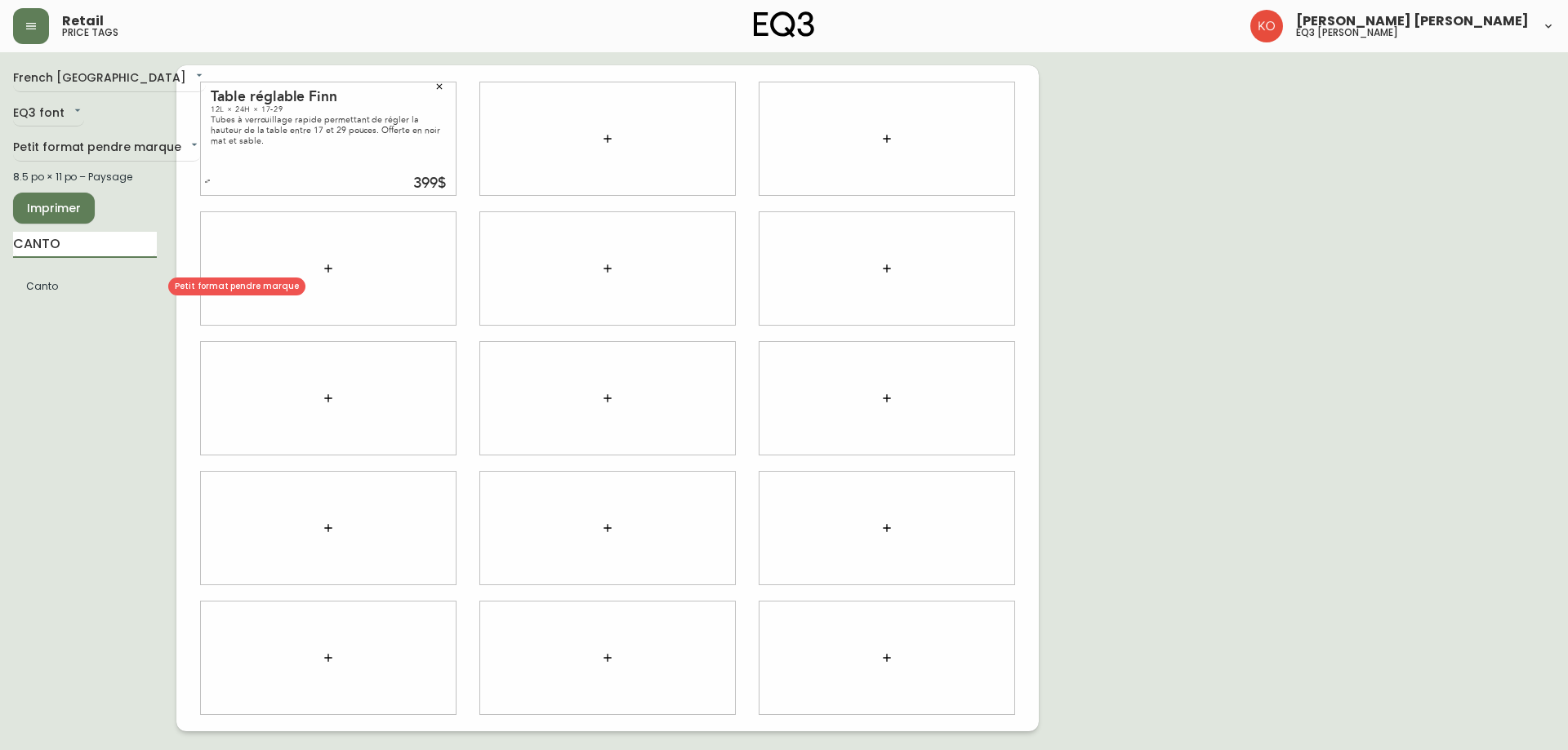
type input "CANTO"
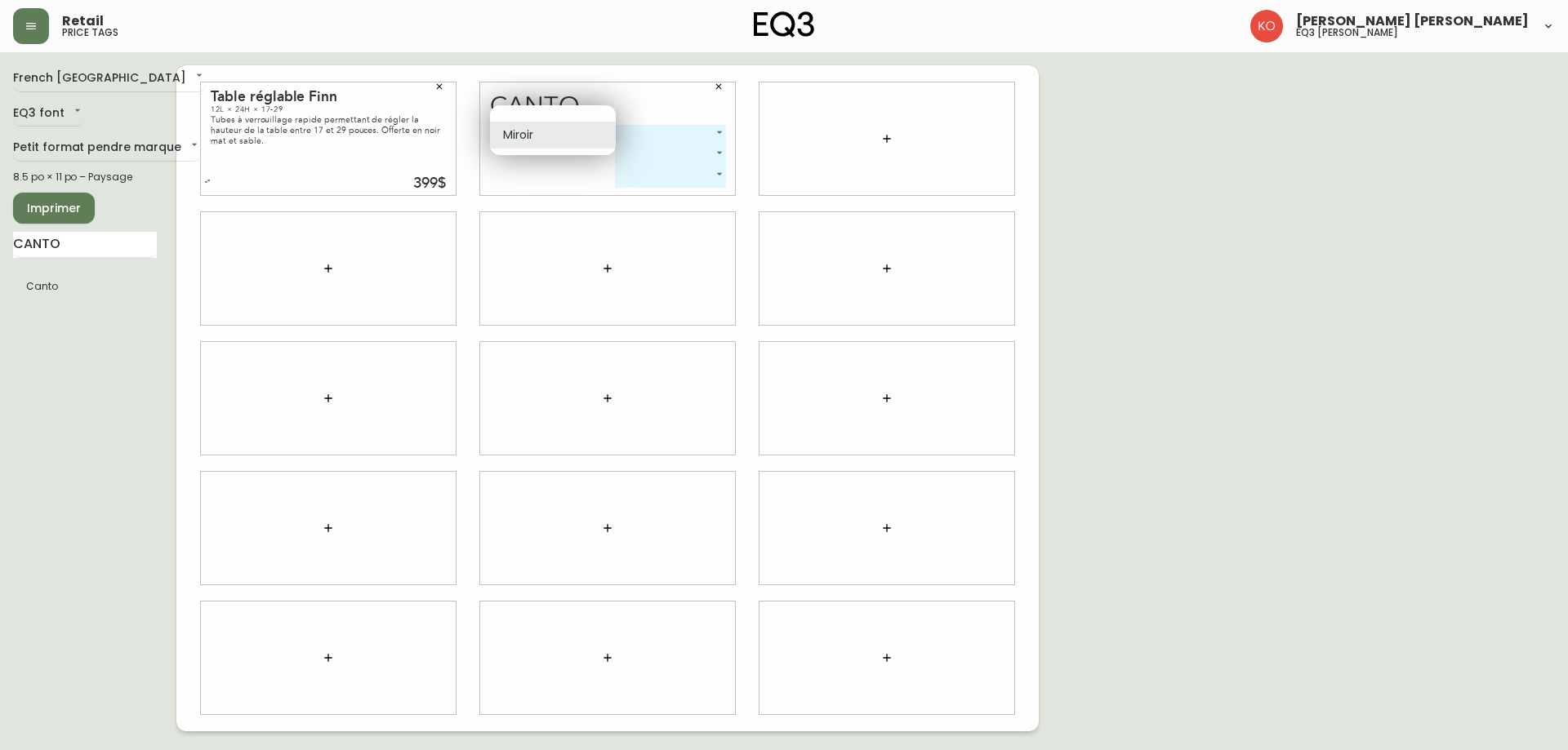
click at [607, 130] on body "Retail price tags [PERSON_NAME] [PERSON_NAME] eq3 laval - [PERSON_NAME] French …" at bounding box center [784, 365] width 1568 height 731
click at [605, 127] on li "Miroir" at bounding box center [553, 135] width 126 height 27
click at [677, 134] on body "Retail price tags [PERSON_NAME] [PERSON_NAME] eq3 laval - [PERSON_NAME] French …" at bounding box center [784, 365] width 1568 height 731
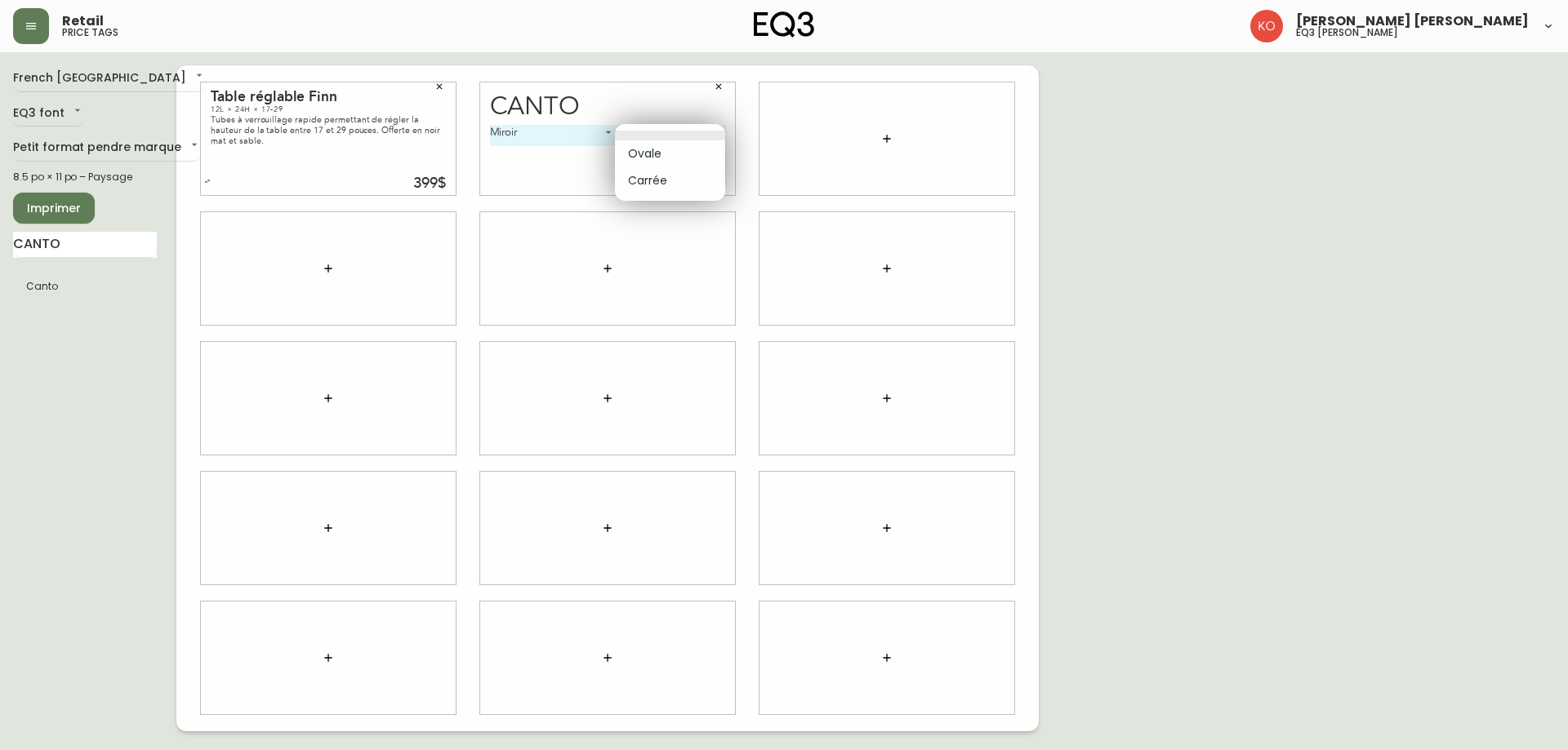
drag, startPoint x: 663, startPoint y: 181, endPoint x: 656, endPoint y: 145, distance: 36.7
click at [656, 145] on ul "Ovale Carrée" at bounding box center [670, 163] width 110 height 77
click at [656, 146] on li "Ovale" at bounding box center [670, 154] width 110 height 27
type input "0"
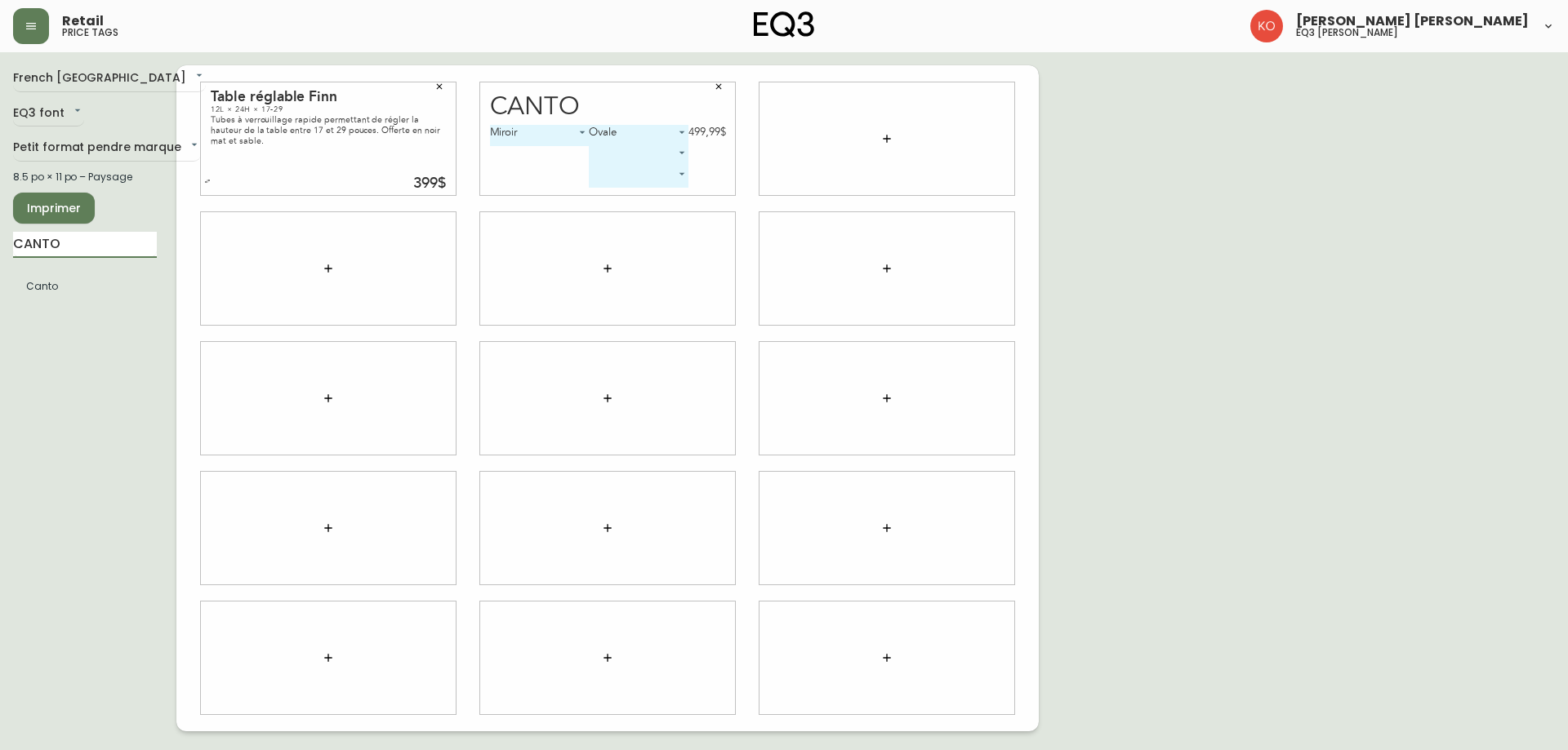
drag, startPoint x: 104, startPoint y: 248, endPoint x: 0, endPoint y: 241, distance: 104.2
click at [0, 241] on main "French Canada fr_CA EQ3 font EQ3 Petit format pendre marque small 8.5 po × 11 p…" at bounding box center [784, 391] width 1568 height 679
type input "PUDDLE"
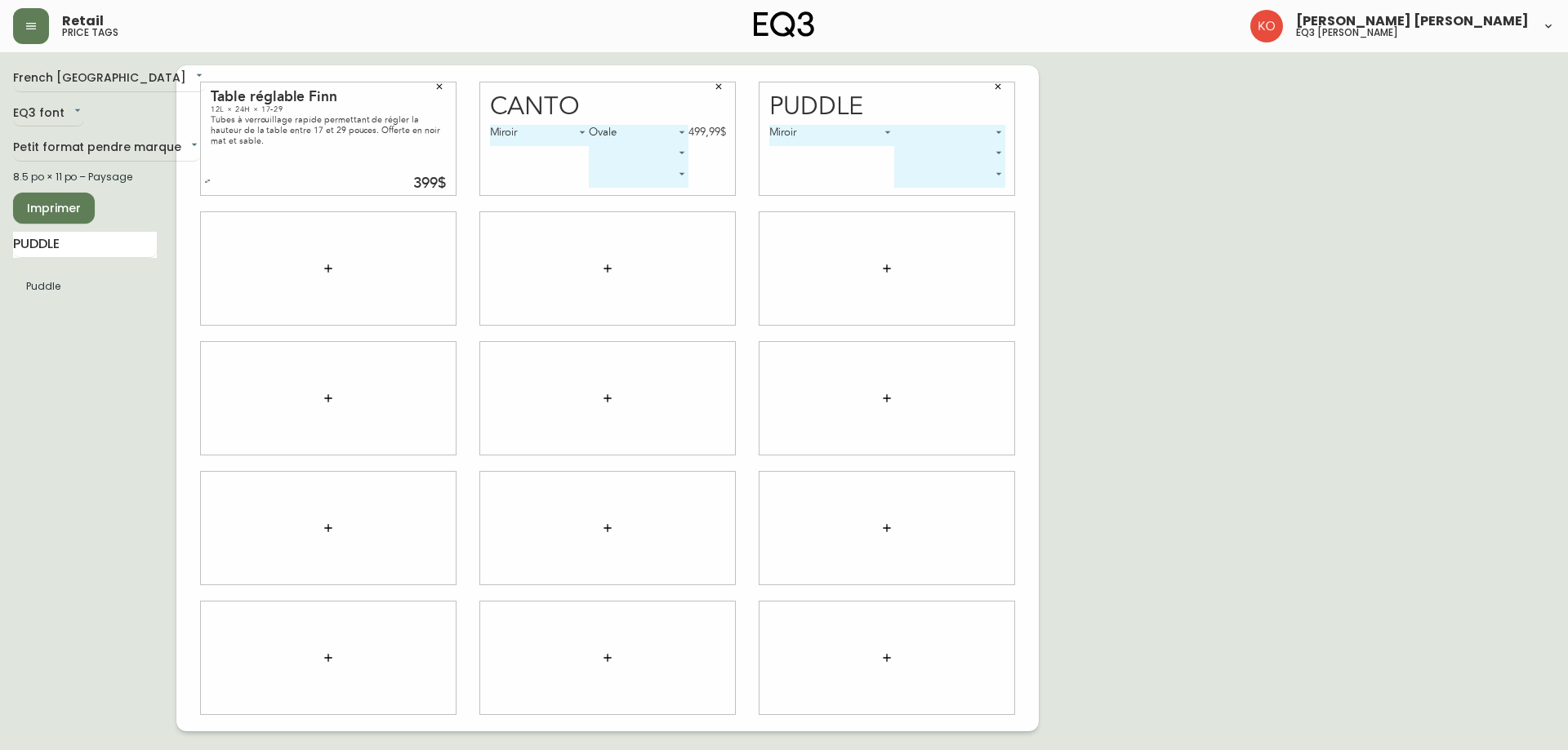
drag, startPoint x: 1006, startPoint y: 132, endPoint x: 994, endPoint y: 127, distance: 13.0
click at [994, 127] on div "Puddle Miroir 0 ​ ​ ​" at bounding box center [887, 139] width 255 height 113
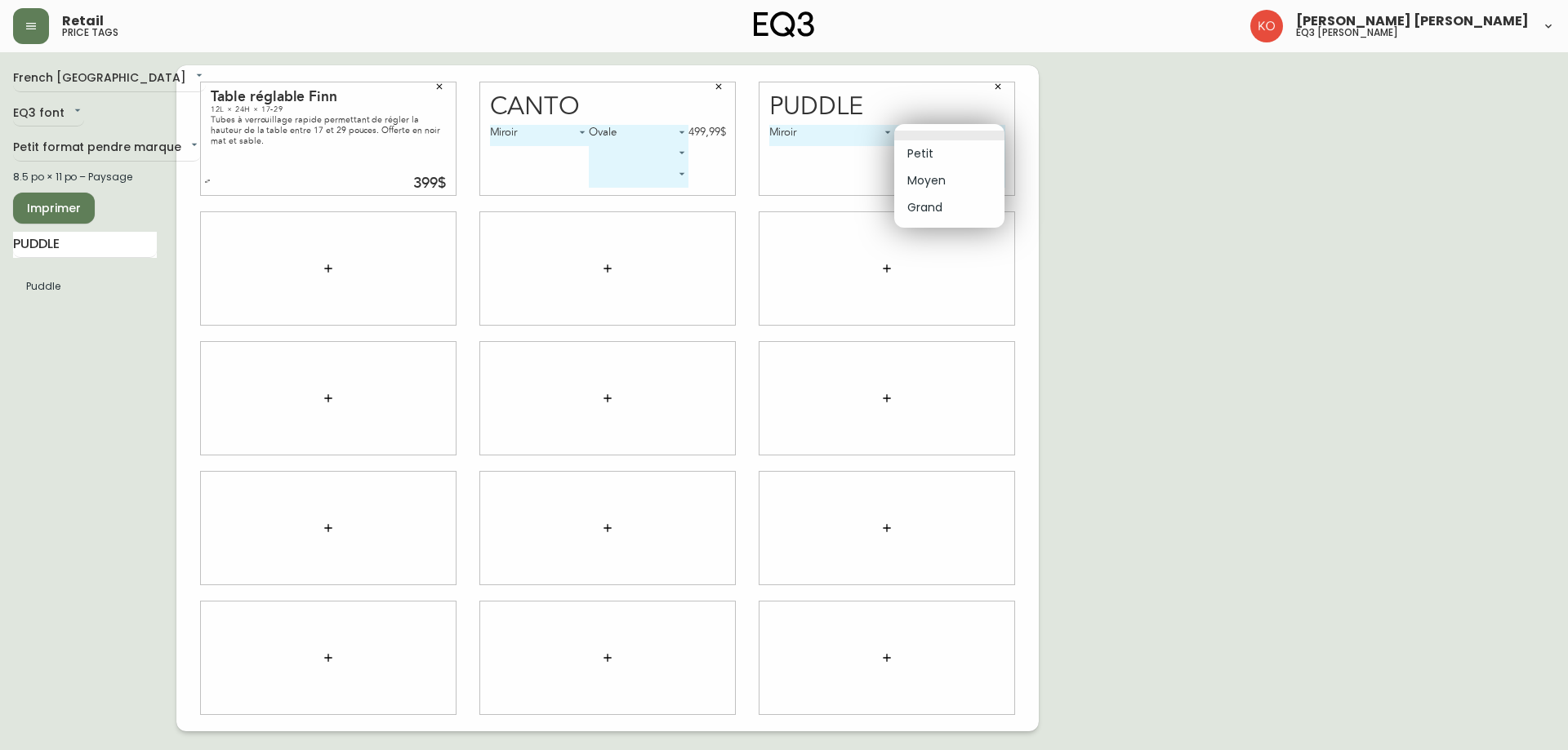
click at [994, 127] on body "Retail price tags [PERSON_NAME] [PERSON_NAME] eq3 laval - [PERSON_NAME] French …" at bounding box center [784, 365] width 1568 height 731
click at [957, 157] on li "Petit" at bounding box center [949, 154] width 110 height 27
type input "0"
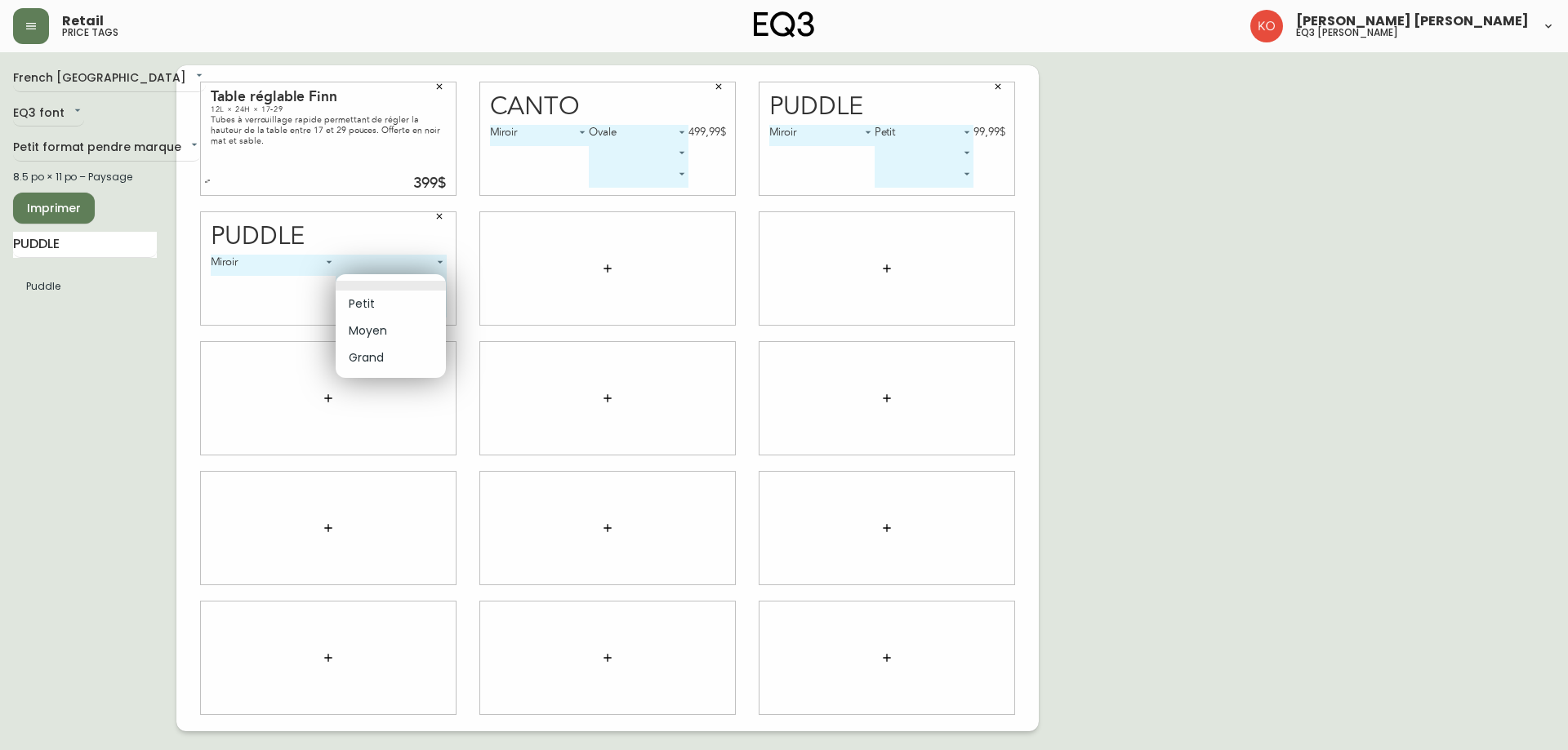
click at [436, 283] on body "Retail price tags [PERSON_NAME] [PERSON_NAME] eq3 laval - [PERSON_NAME] French …" at bounding box center [784, 365] width 1568 height 731
click at [404, 327] on li "Moyen" at bounding box center [391, 331] width 110 height 27
type input "1"
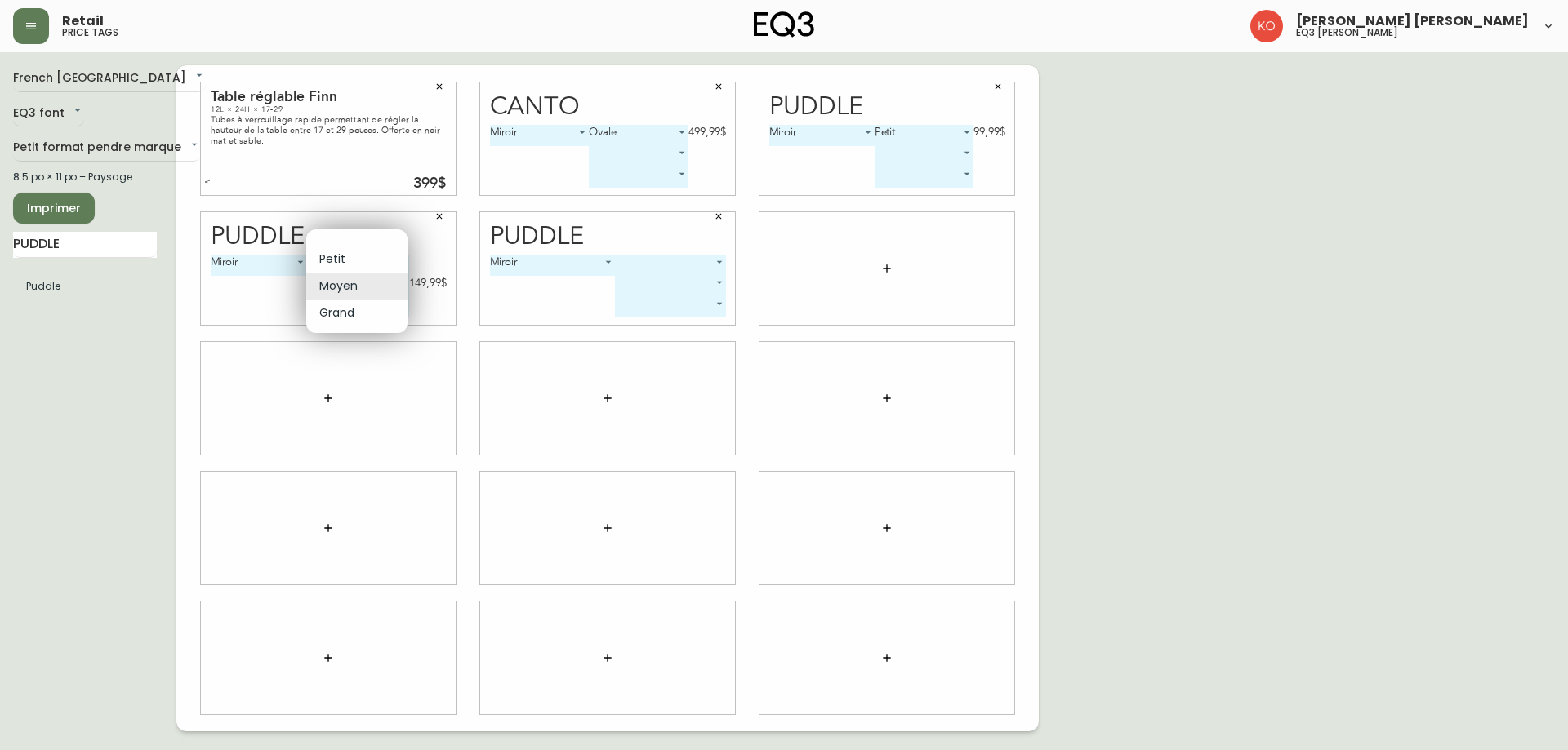
click at [396, 281] on body "Retail price tags [PERSON_NAME] [PERSON_NAME] eq3 laval - [PERSON_NAME] French …" at bounding box center [784, 365] width 1568 height 731
drag, startPoint x: 441, startPoint y: 259, endPoint x: 403, endPoint y: 255, distance: 38.2
click at [440, 260] on div at bounding box center [784, 375] width 1568 height 750
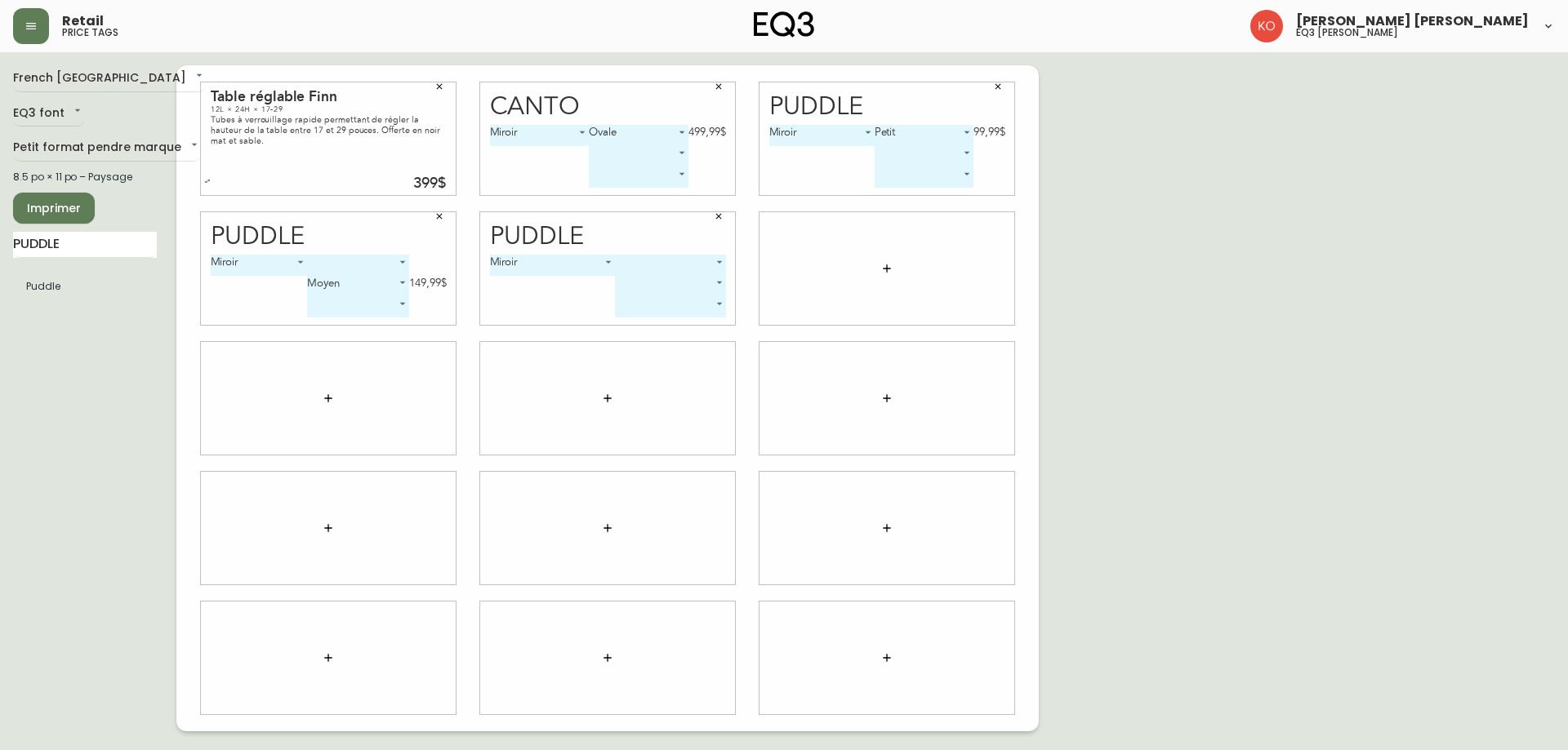
click at [392, 284] on body "Retail price tags [PERSON_NAME] [PERSON_NAME] eq3 laval - [PERSON_NAME] French …" at bounding box center [784, 365] width 1568 height 731
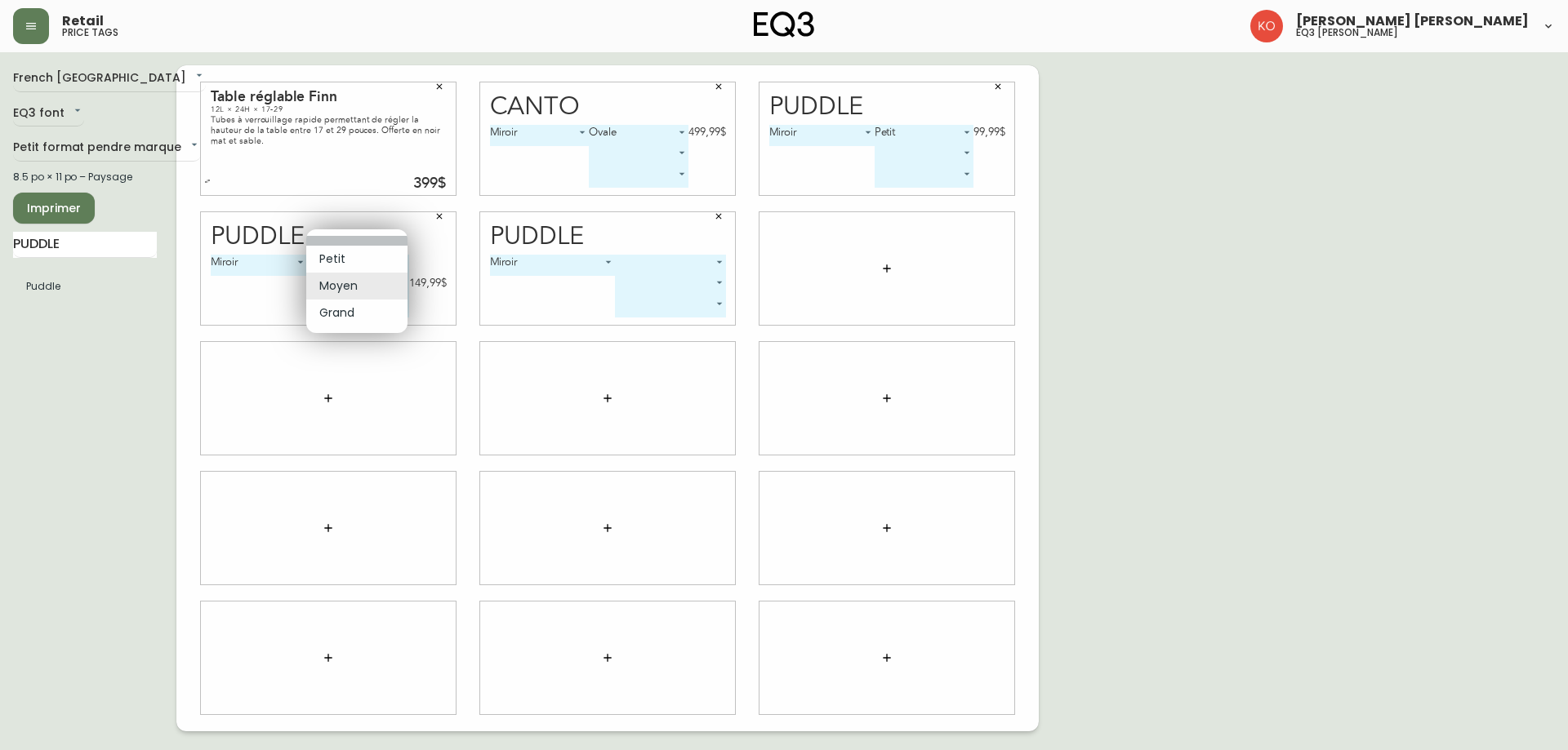
click at [359, 239] on li at bounding box center [357, 241] width 101 height 10
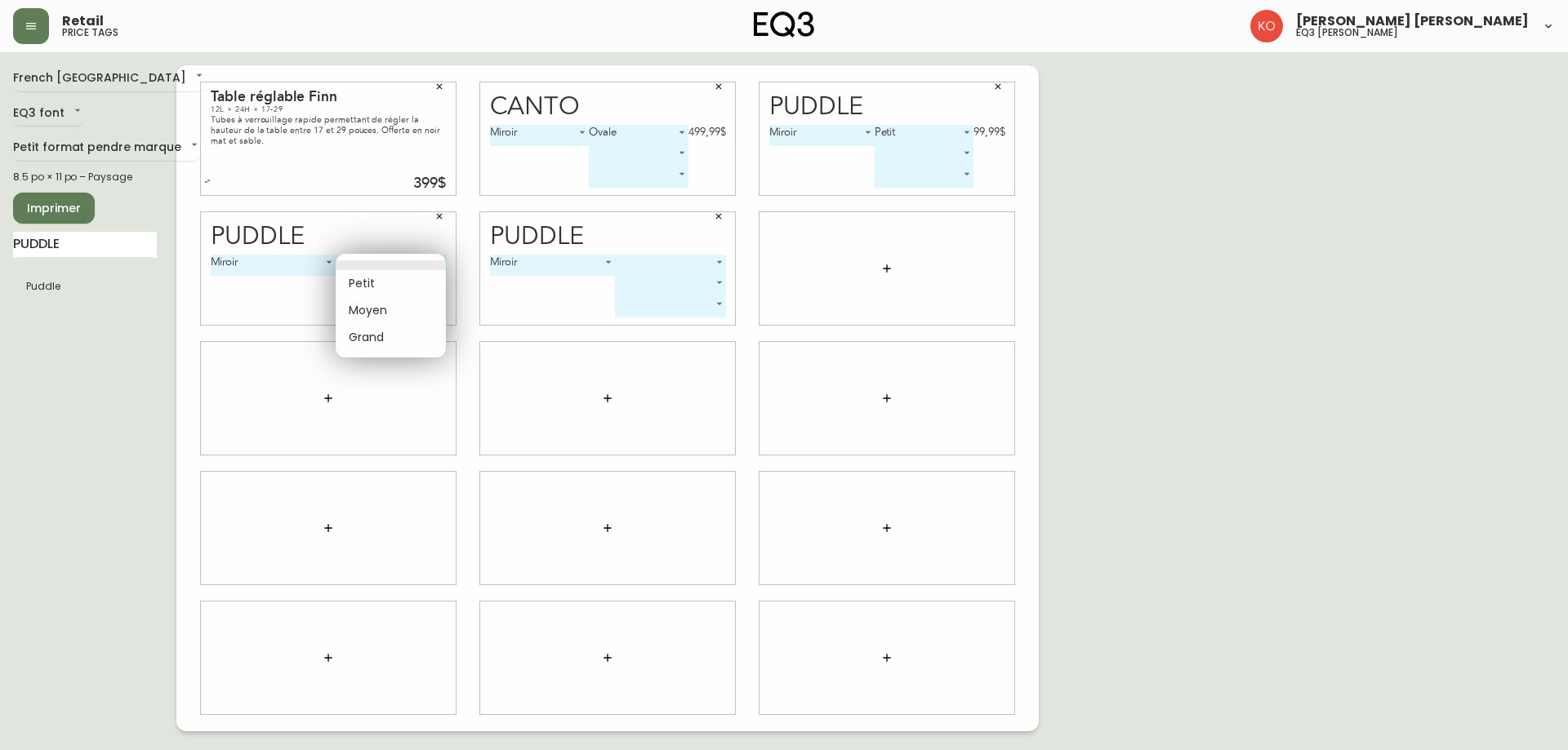
click at [390, 255] on body "Retail price tags [PERSON_NAME] [PERSON_NAME] eq3 laval - [PERSON_NAME] French …" at bounding box center [784, 365] width 1568 height 731
click at [393, 314] on li "Moyen" at bounding box center [391, 310] width 110 height 27
type input "1"
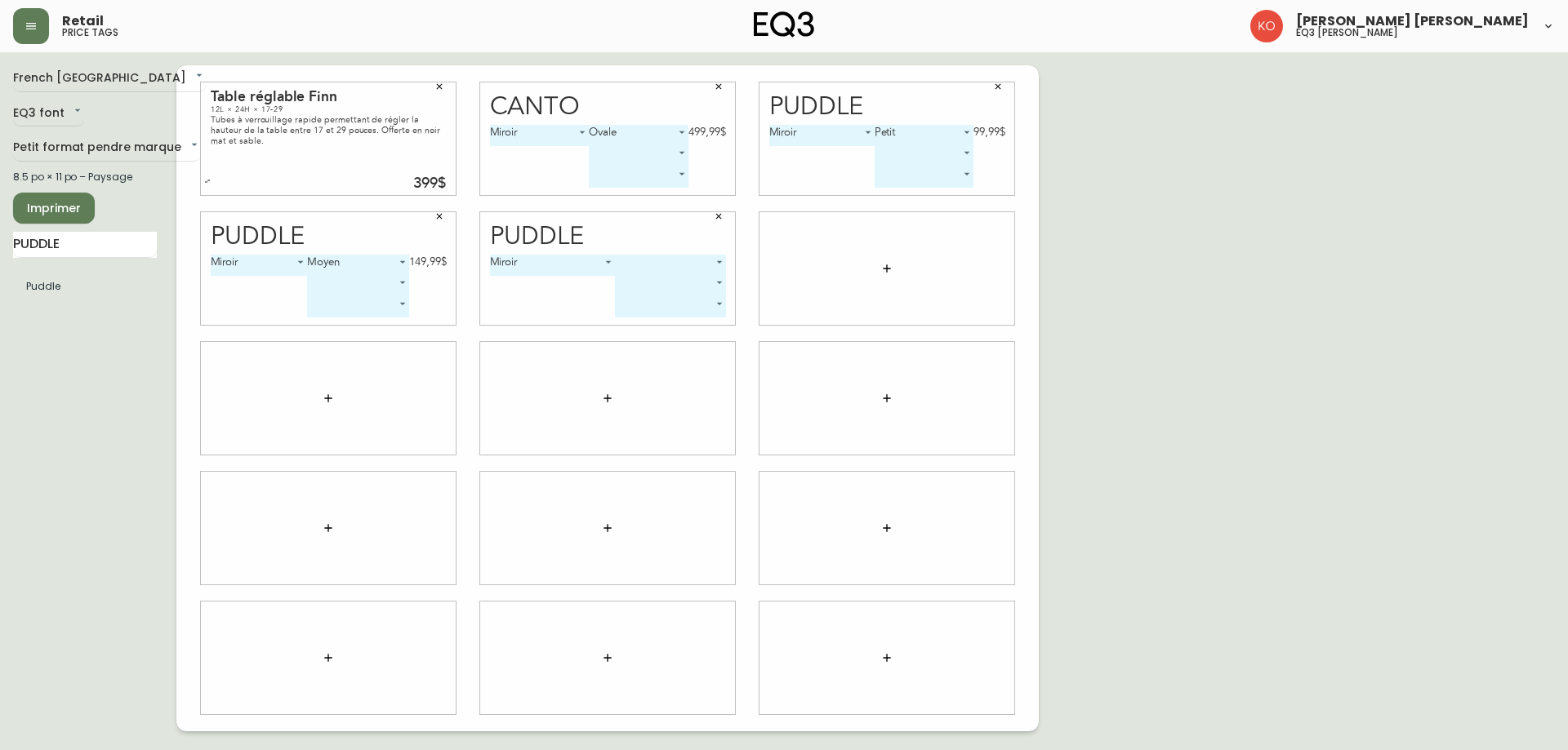
click at [717, 261] on body "Retail price tags [PERSON_NAME] [PERSON_NAME] eq3 laval - [PERSON_NAME] French …" at bounding box center [784, 365] width 1568 height 731
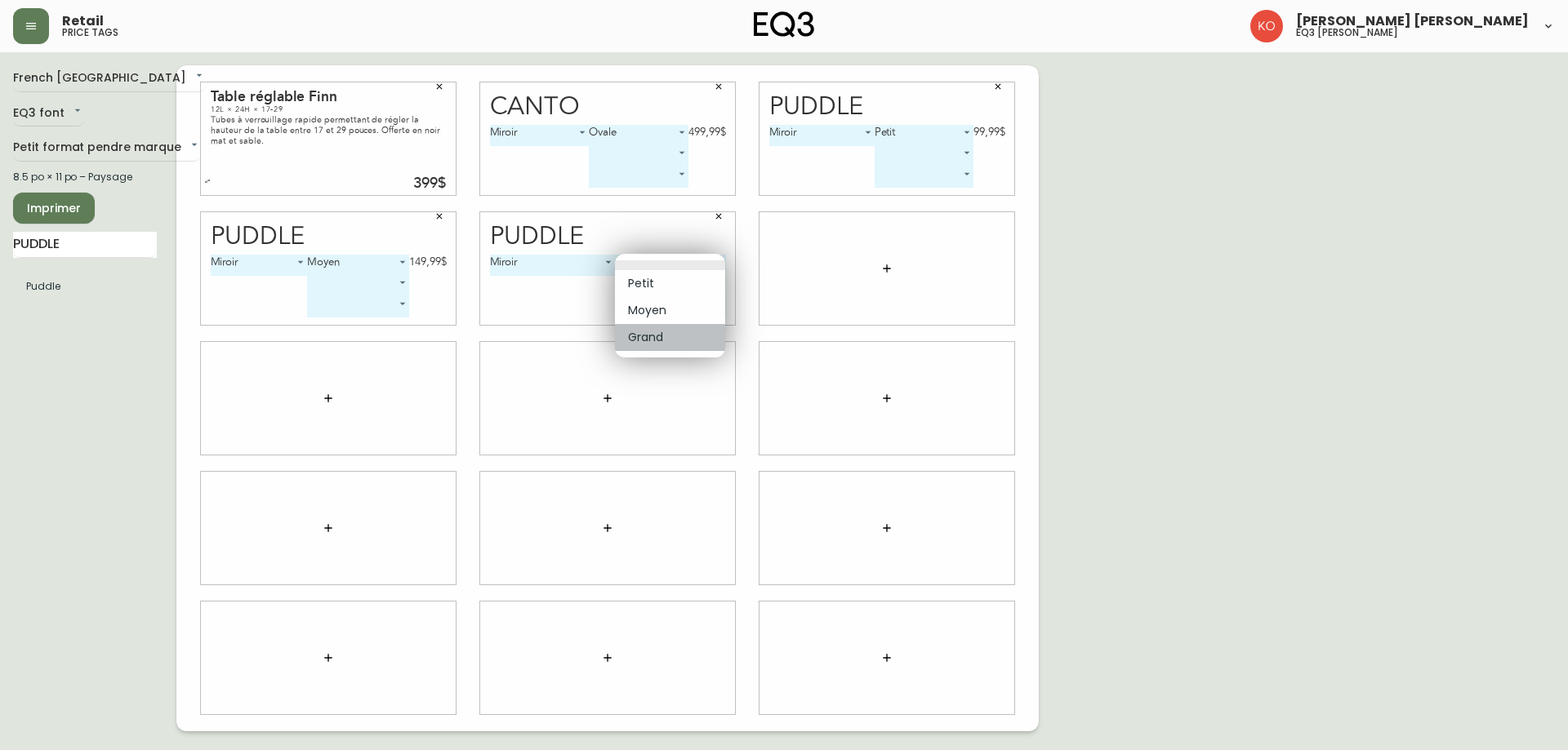
drag, startPoint x: 668, startPoint y: 330, endPoint x: 667, endPoint y: 344, distance: 14.0
click at [667, 344] on li "Grand" at bounding box center [670, 337] width 110 height 27
type input "2"
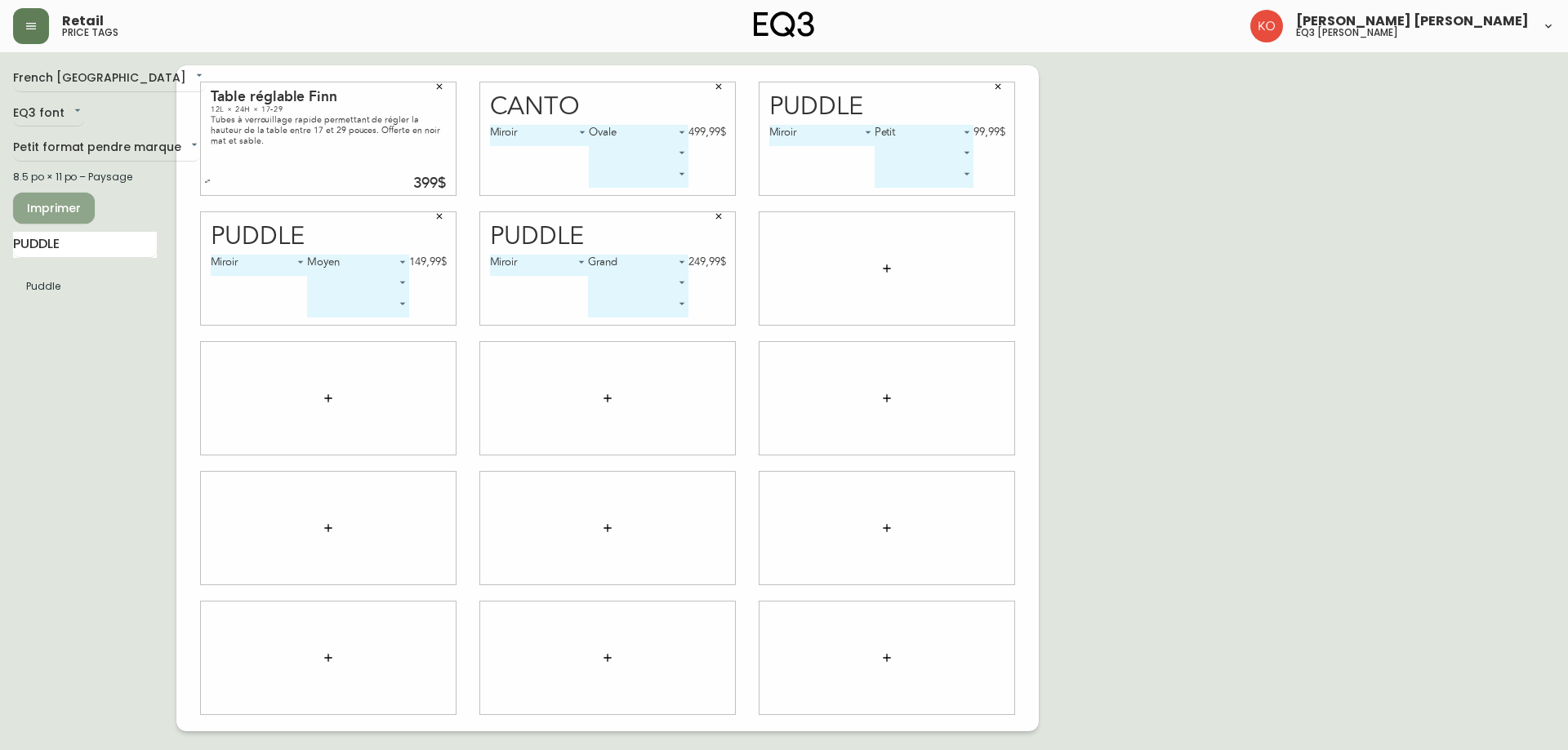
click at [56, 208] on span "Imprimer" at bounding box center [54, 208] width 56 height 20
click at [62, 211] on span "Imprimer" at bounding box center [54, 208] width 56 height 20
click at [43, 211] on span "Imprimer" at bounding box center [54, 208] width 56 height 20
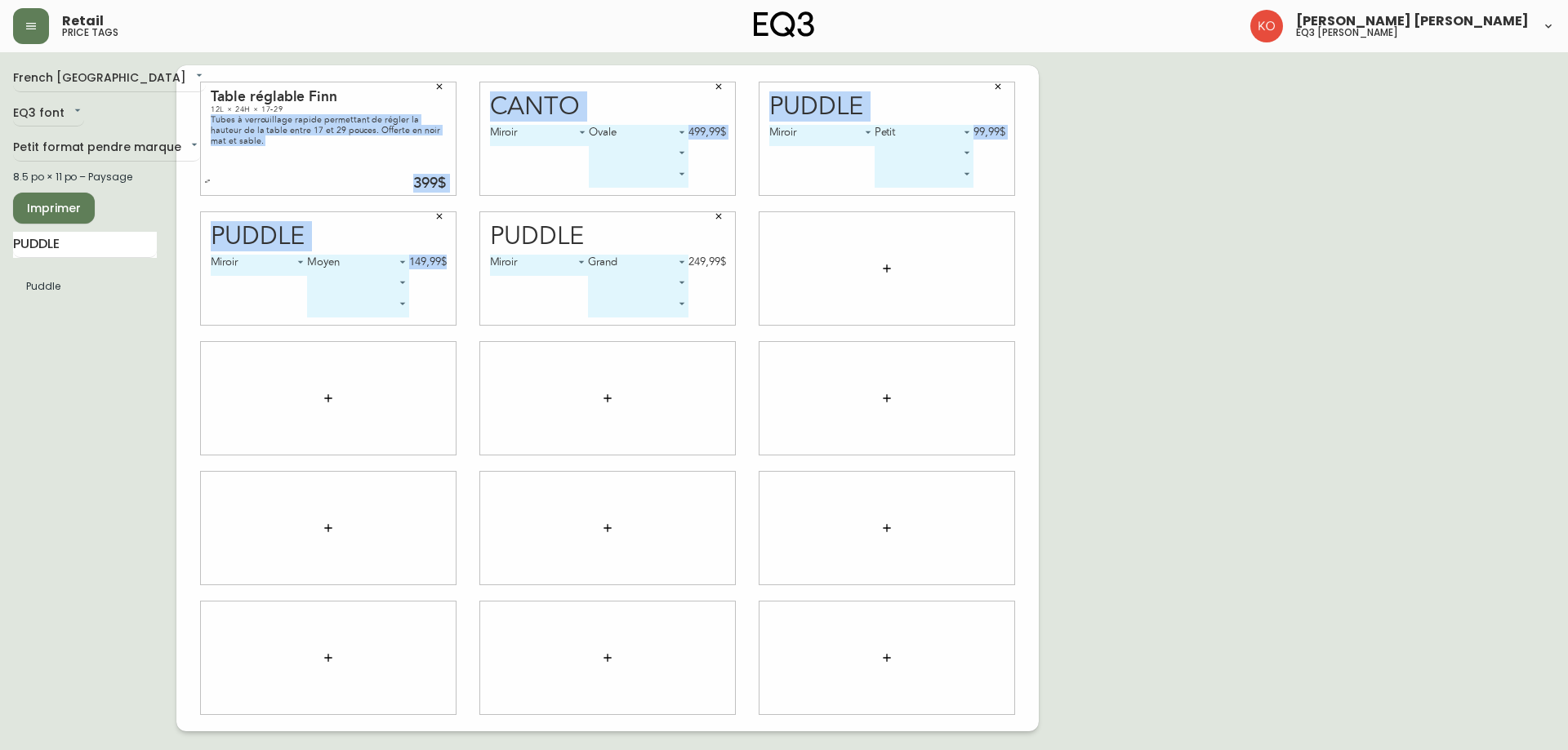
drag, startPoint x: 333, startPoint y: 114, endPoint x: 376, endPoint y: 74, distance: 58.7
click at [354, 231] on div "Table réglable Finn 12L × 24H × 17-29 Tubes à verrouillage rapide permettant de…" at bounding box center [607, 398] width 862 height 666
click at [291, 113] on div "12L × 24H × 17-29" at bounding box center [329, 109] width 235 height 10
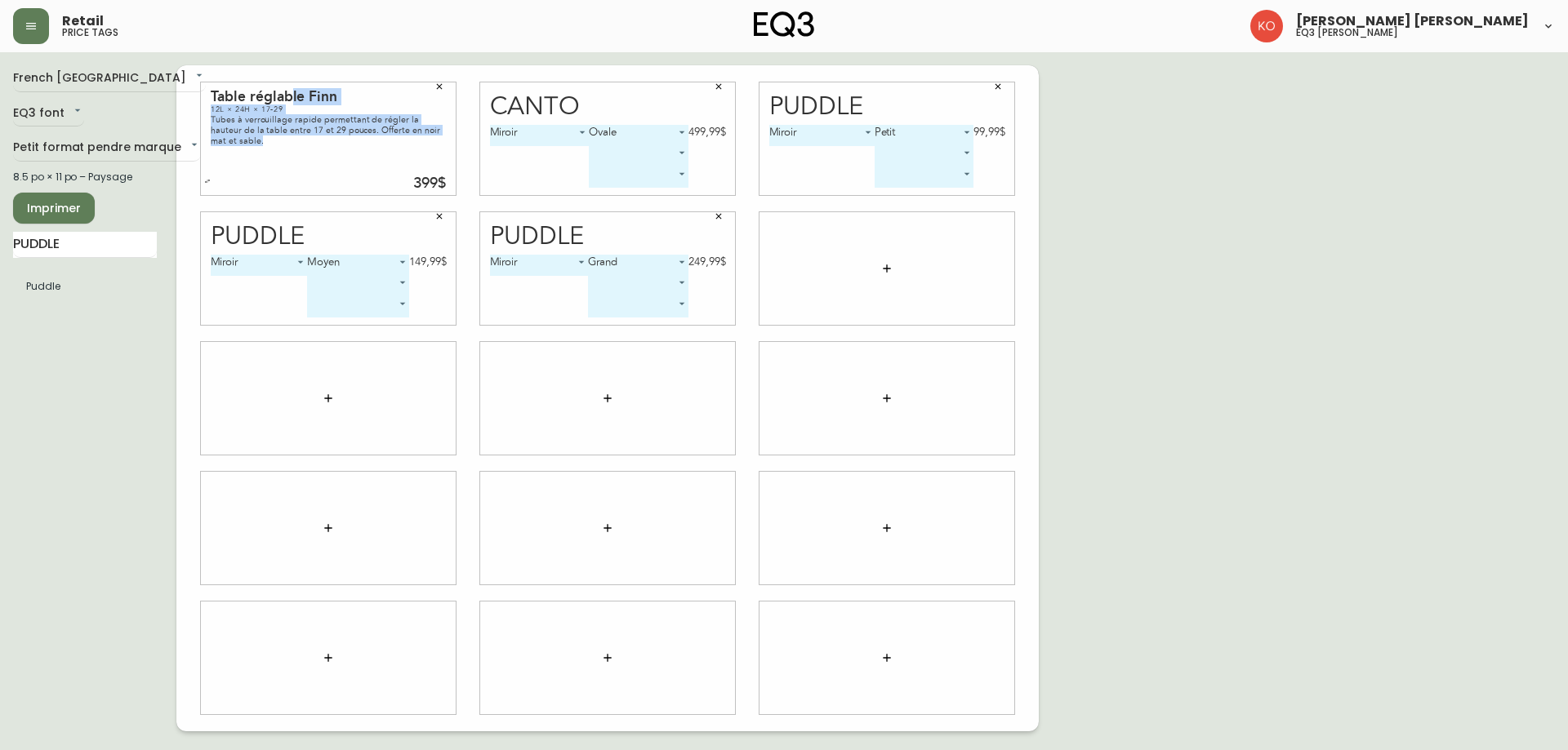
drag, startPoint x: 289, startPoint y: 96, endPoint x: 275, endPoint y: 96, distance: 14.0
click at [278, 109] on div "Table réglable Finn 12L × 24H × 17-29 Tubes à verrouillage rapide permettant de…" at bounding box center [329, 139] width 255 height 113
drag, startPoint x: 69, startPoint y: 239, endPoint x: 0, endPoint y: 261, distance: 72.4
click at [0, 261] on main "French Canada fr_CA EQ3 font EQ3 Petit format pendre marque small 8.5 po × 11 p…" at bounding box center [784, 391] width 1568 height 679
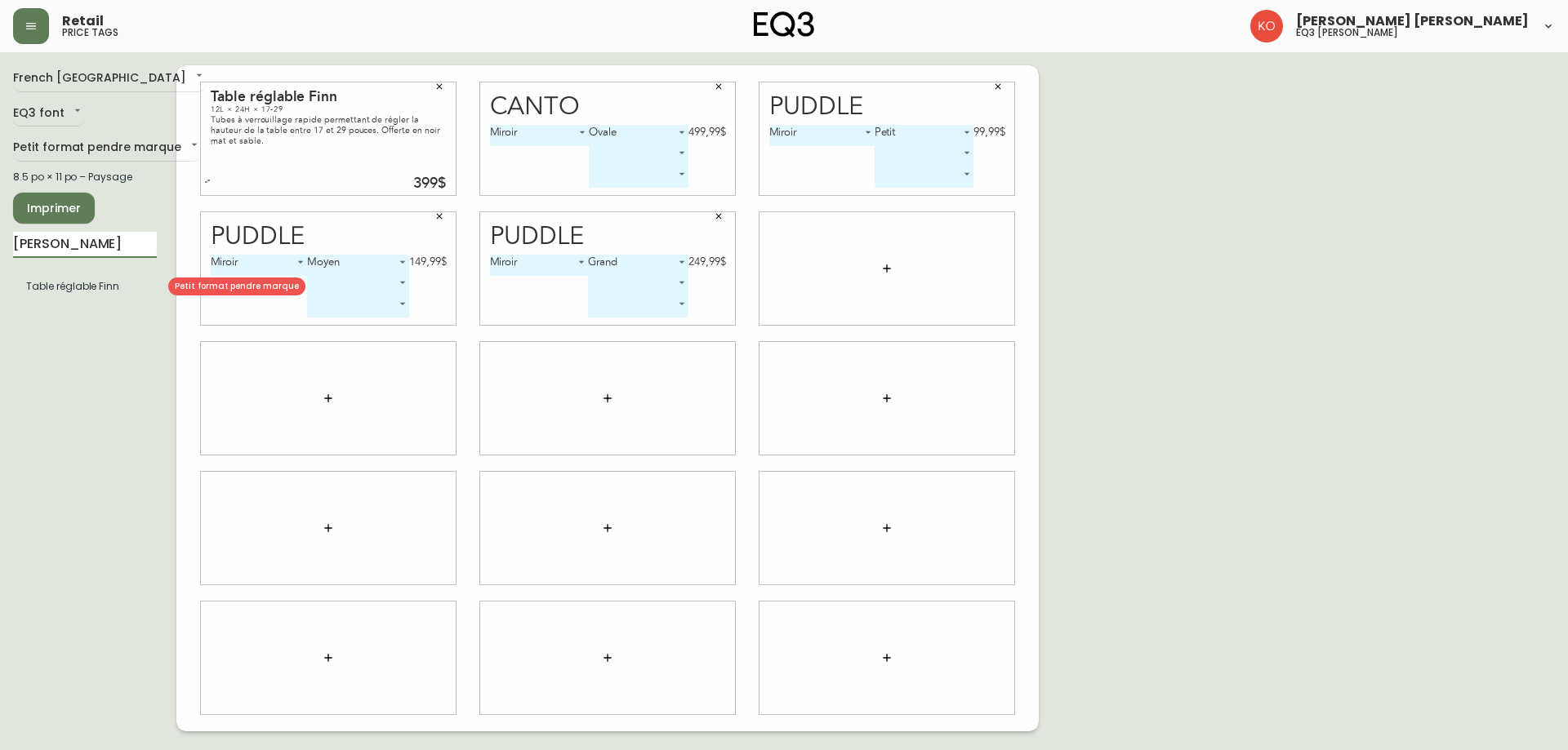
type input "[PERSON_NAME]"
click at [88, 278] on li "Table réglable Finn" at bounding box center [85, 287] width 144 height 28
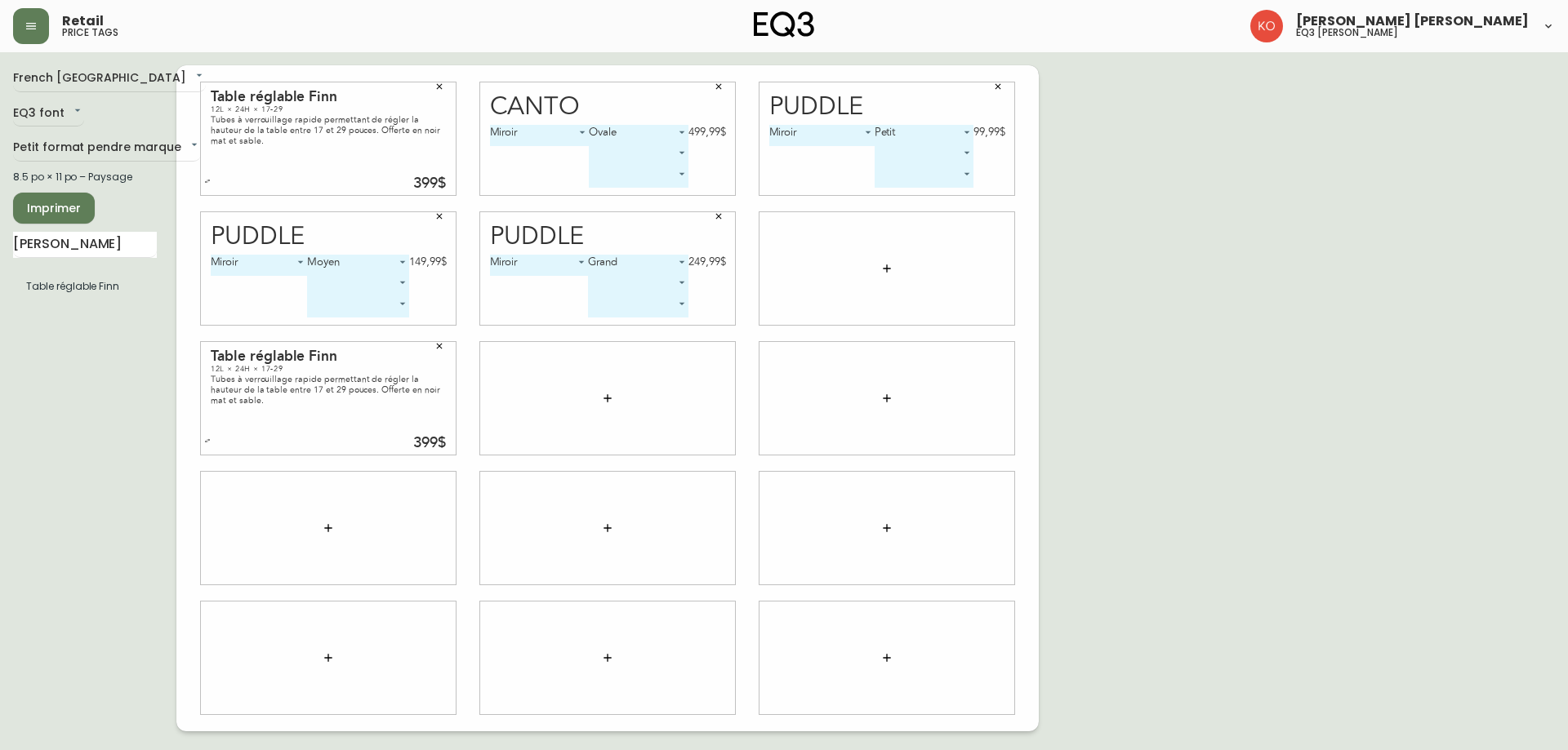
click at [436, 86] on icon "button" at bounding box center [440, 87] width 10 height 10
drag, startPoint x: 0, startPoint y: 269, endPoint x: 0, endPoint y: 283, distance: 14.0
click at [0, 283] on main "French Canada fr_CA EQ3 font EQ3 Petit format pendre marque small 8.5 po × 11 p…" at bounding box center [784, 391] width 1568 height 679
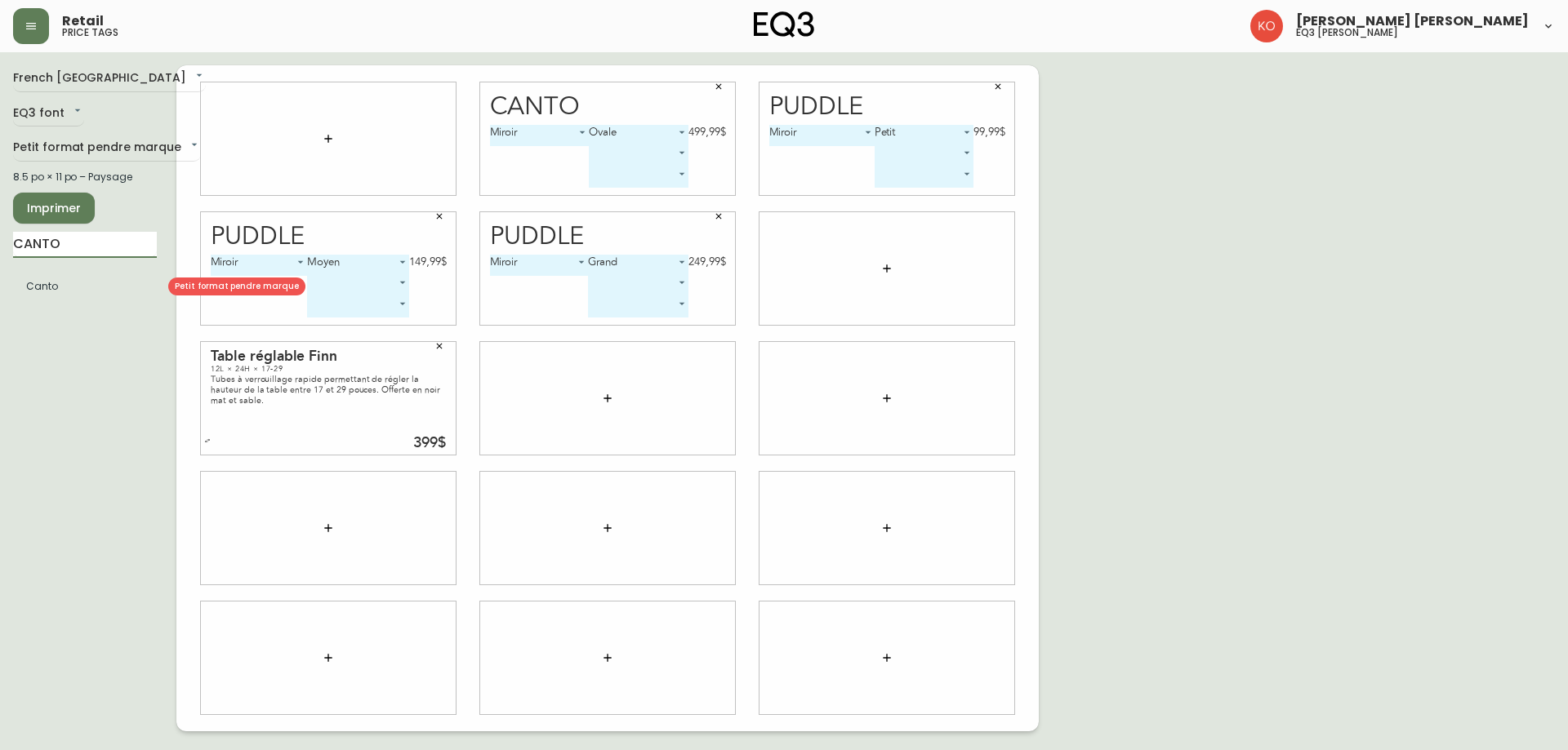
type input "CANTO"
click at [51, 288] on li "Canto" at bounding box center [85, 287] width 144 height 28
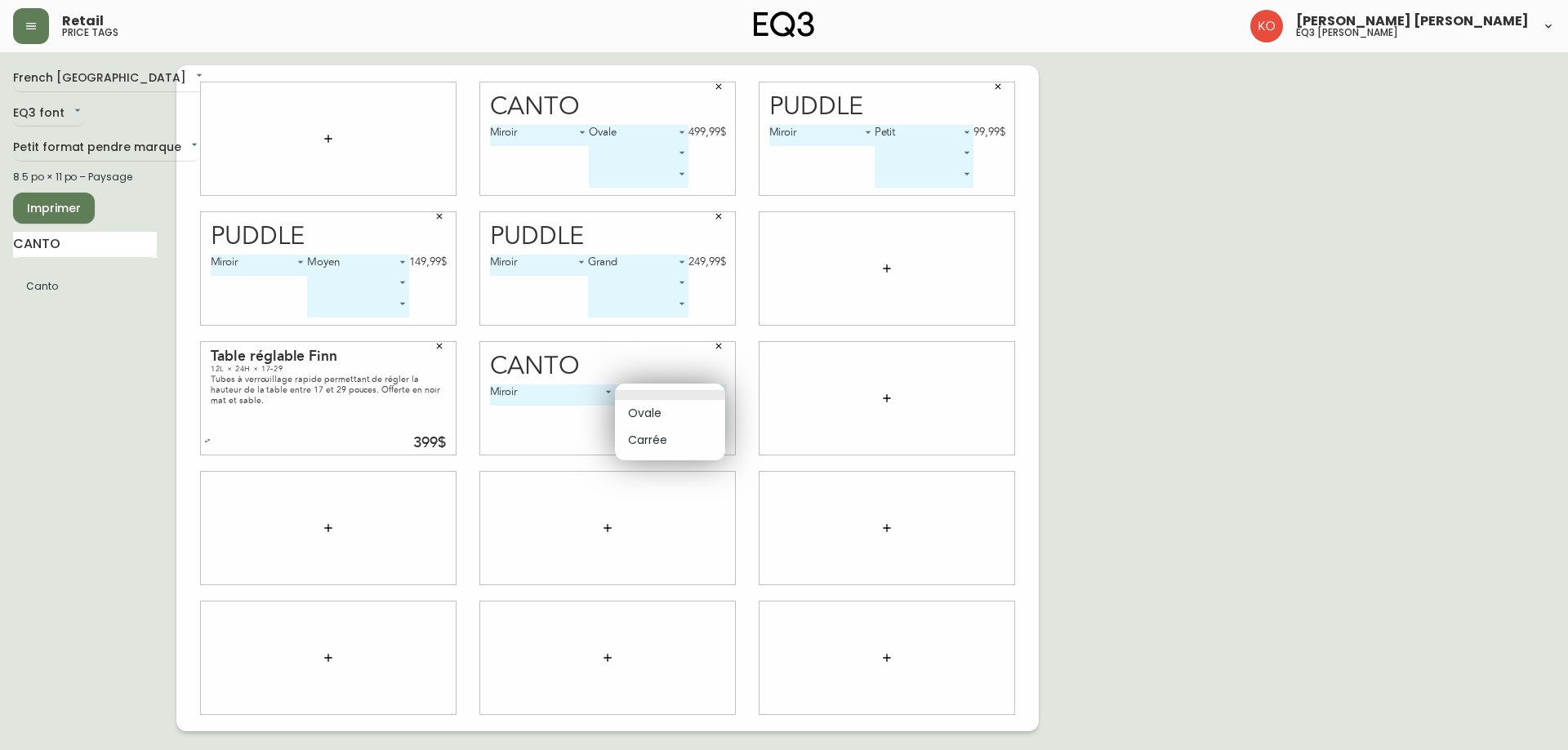
click at [695, 392] on body "Retail price tags [PERSON_NAME] [PERSON_NAME] eq3 laval - [PERSON_NAME] French …" at bounding box center [784, 365] width 1568 height 731
click at [666, 413] on li "Ovale" at bounding box center [670, 413] width 110 height 27
type input "0"
click at [721, 84] on icon "button" at bounding box center [719, 87] width 6 height 6
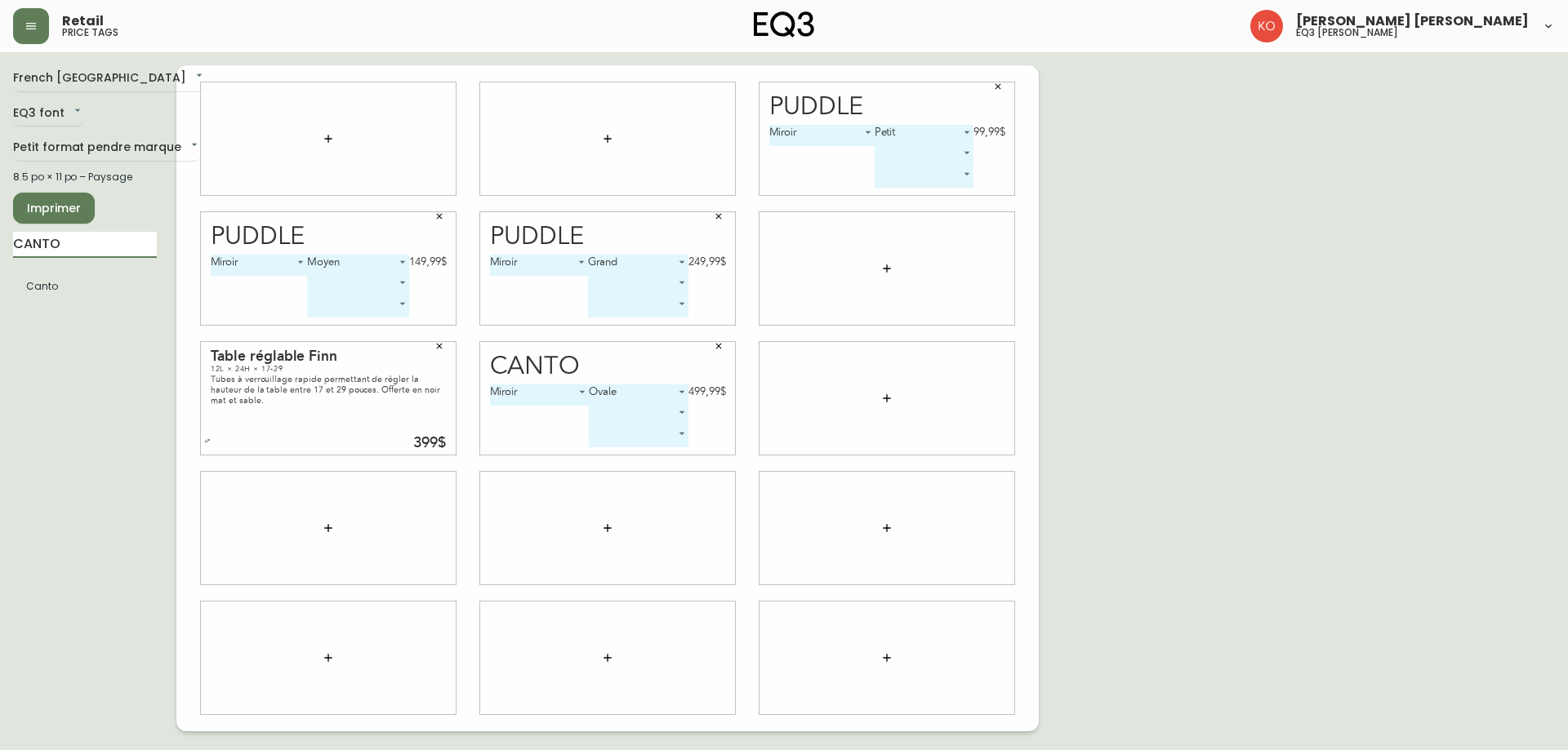
drag, startPoint x: 99, startPoint y: 248, endPoint x: 0, endPoint y: 251, distance: 99.0
click at [0, 251] on main "French Canada fr_CA EQ3 font EQ3 Petit format pendre marque small 8.5 po × 11 p…" at bounding box center [784, 391] width 1568 height 679
type input "PUDDLE"
click at [31, 301] on ul "Puddle" at bounding box center [85, 287] width 144 height 41
click at [34, 297] on li "Puddle" at bounding box center [85, 287] width 144 height 28
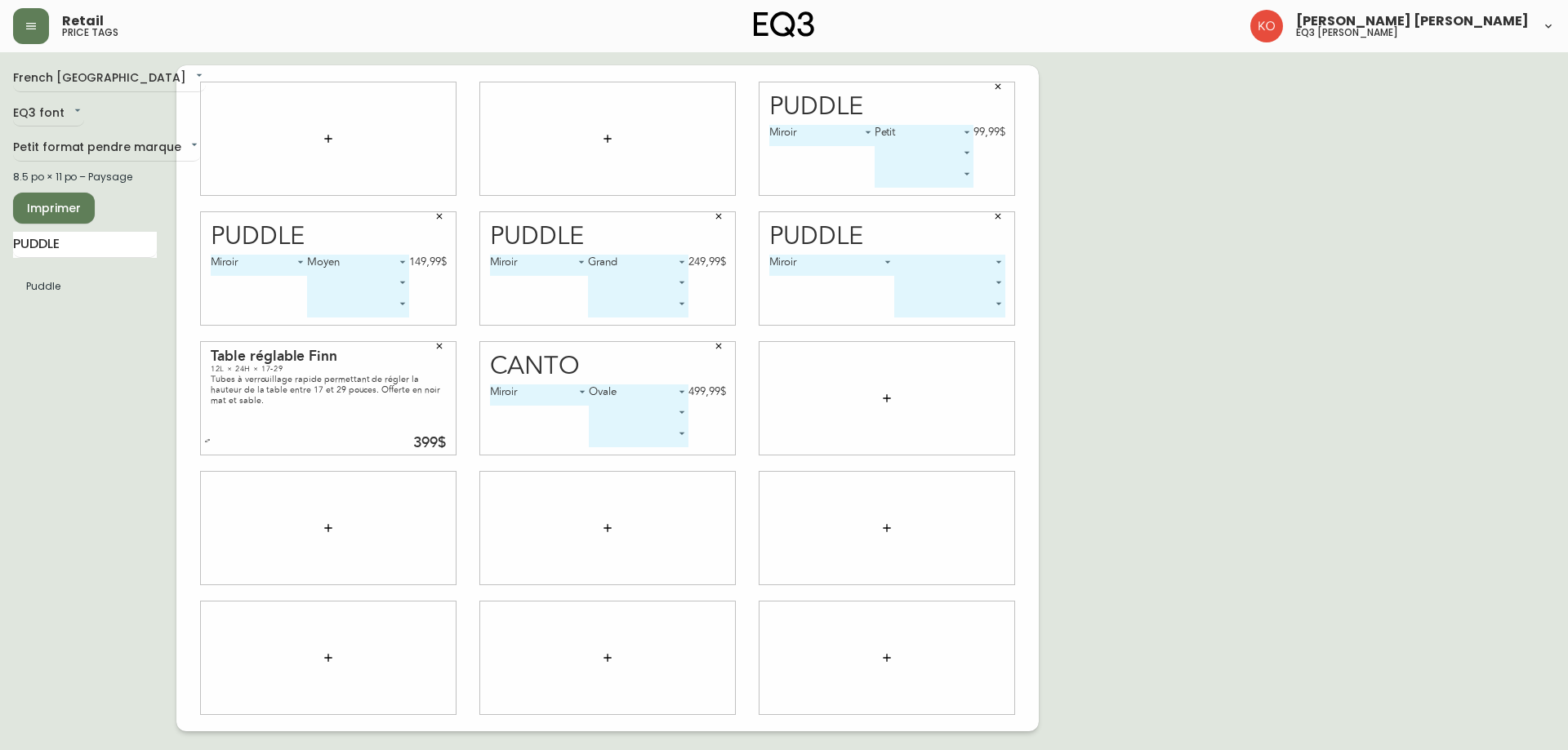
click at [997, 82] on icon "button" at bounding box center [998, 87] width 10 height 10
click at [996, 257] on body "Retail price tags [PERSON_NAME] [PERSON_NAME] eq3 laval - [PERSON_NAME] French …" at bounding box center [784, 365] width 1568 height 731
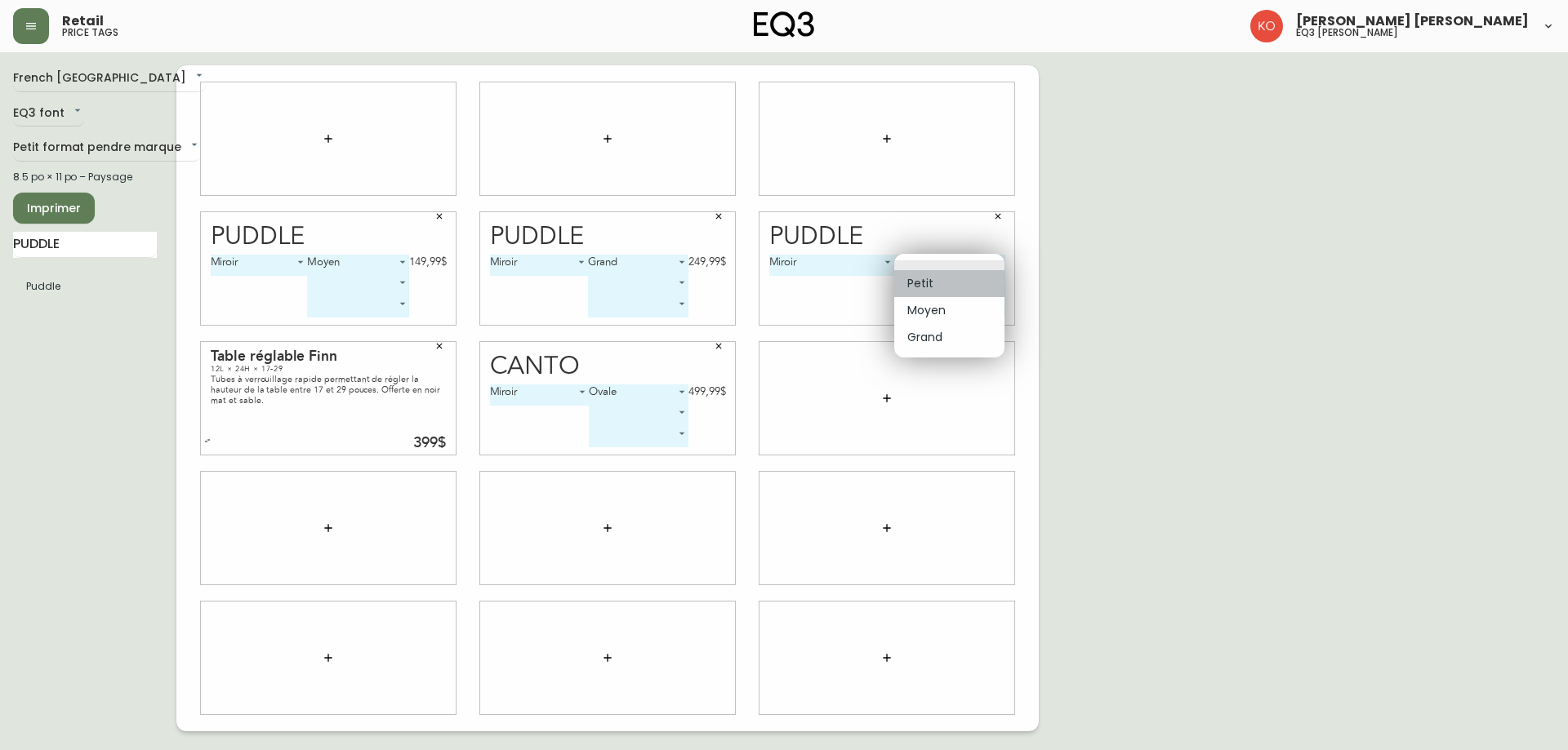
click at [950, 279] on li "Petit" at bounding box center [949, 283] width 110 height 27
type input "0"
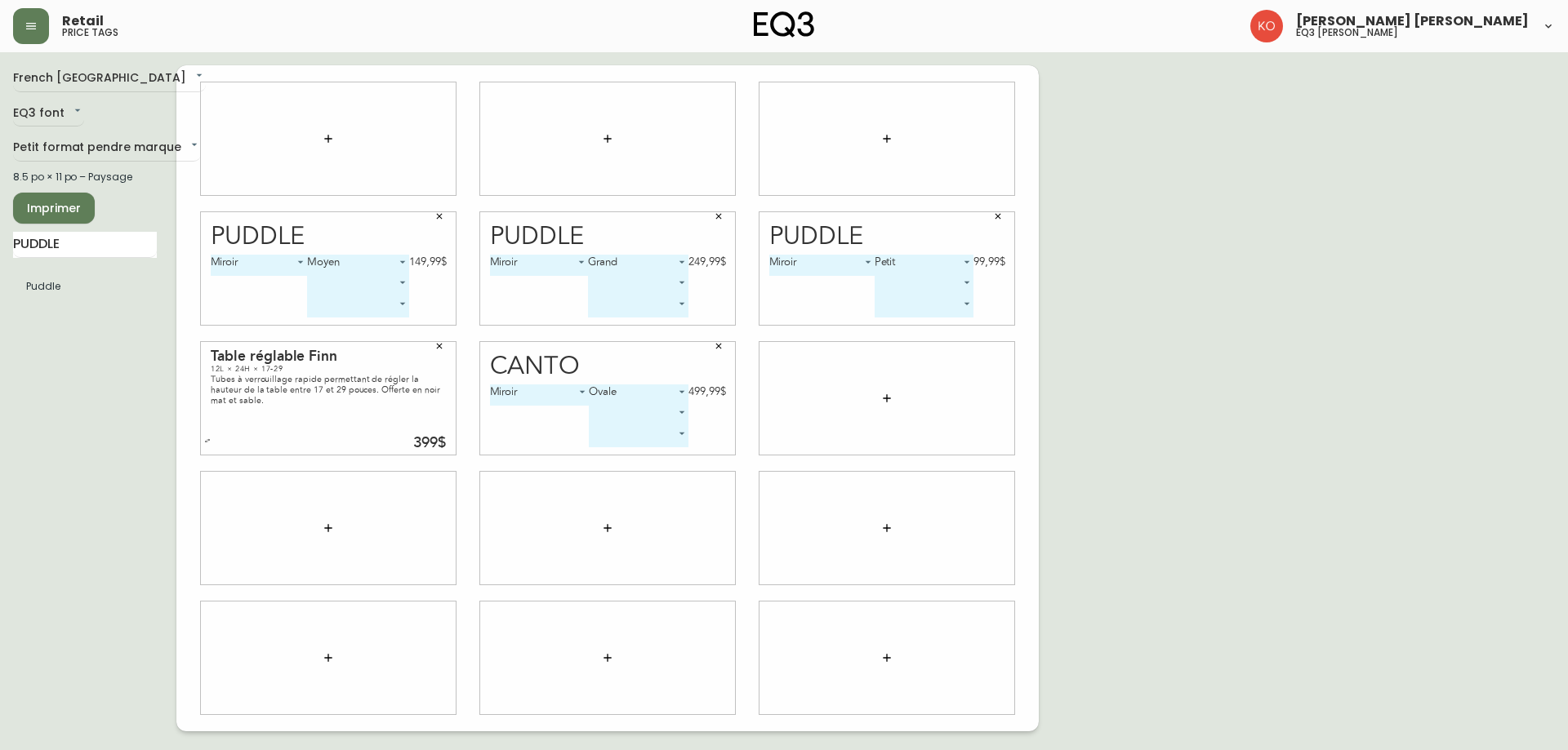
click at [81, 209] on span "Imprimer" at bounding box center [54, 208] width 56 height 20
